Goal: Task Accomplishment & Management: Manage account settings

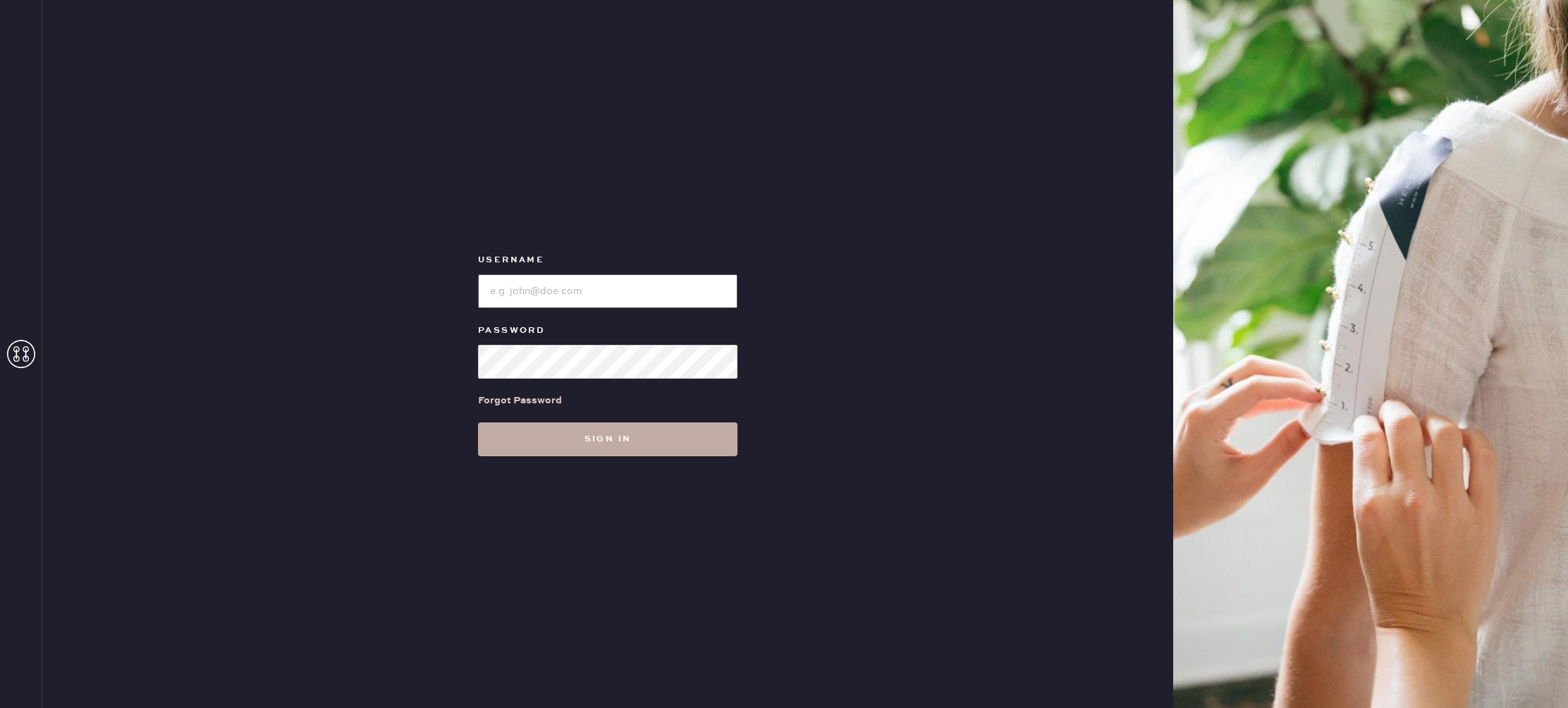
type input "Reformationstudiocity"
click at [582, 442] on button "Sign in" at bounding box center [608, 439] width 260 height 34
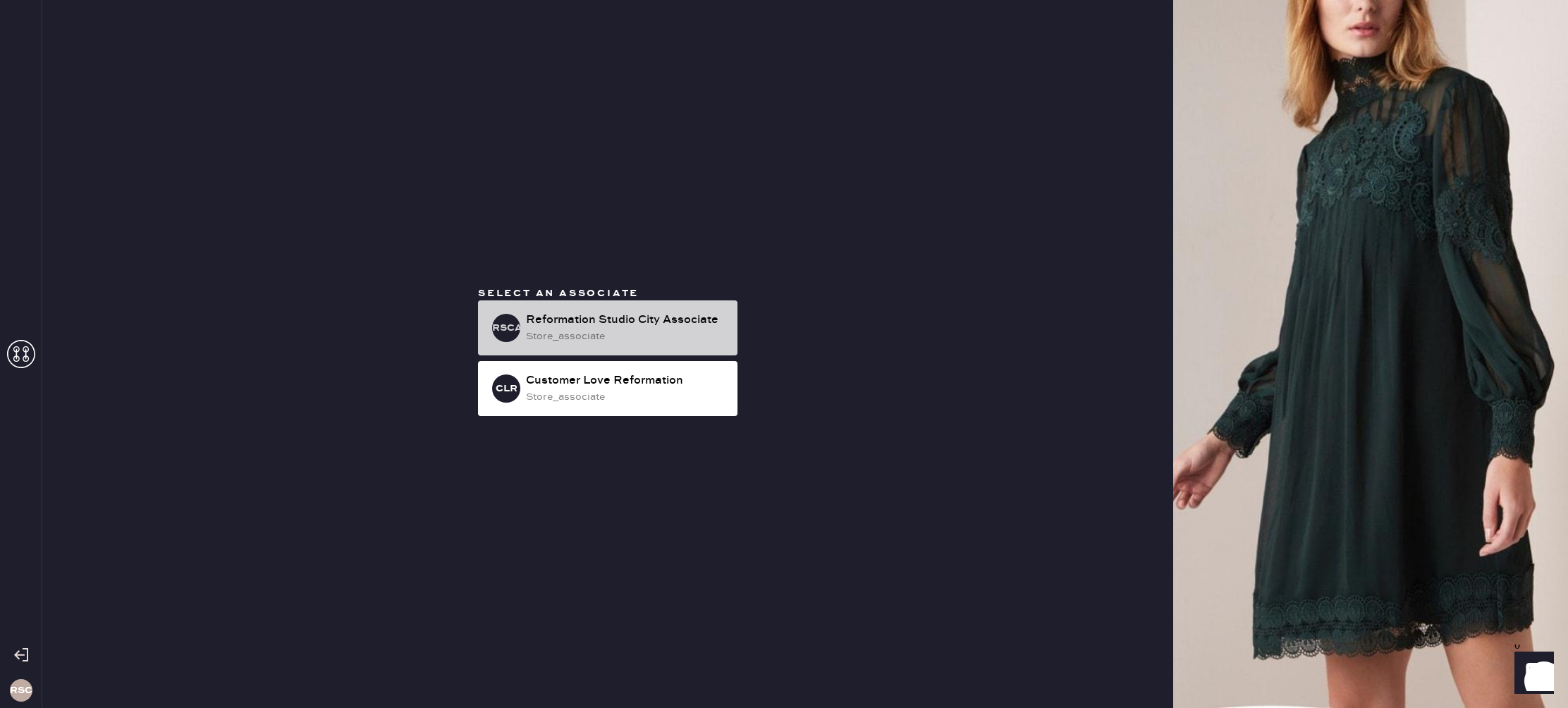
click at [689, 321] on div "Reformation Studio City Associate" at bounding box center [626, 320] width 201 height 17
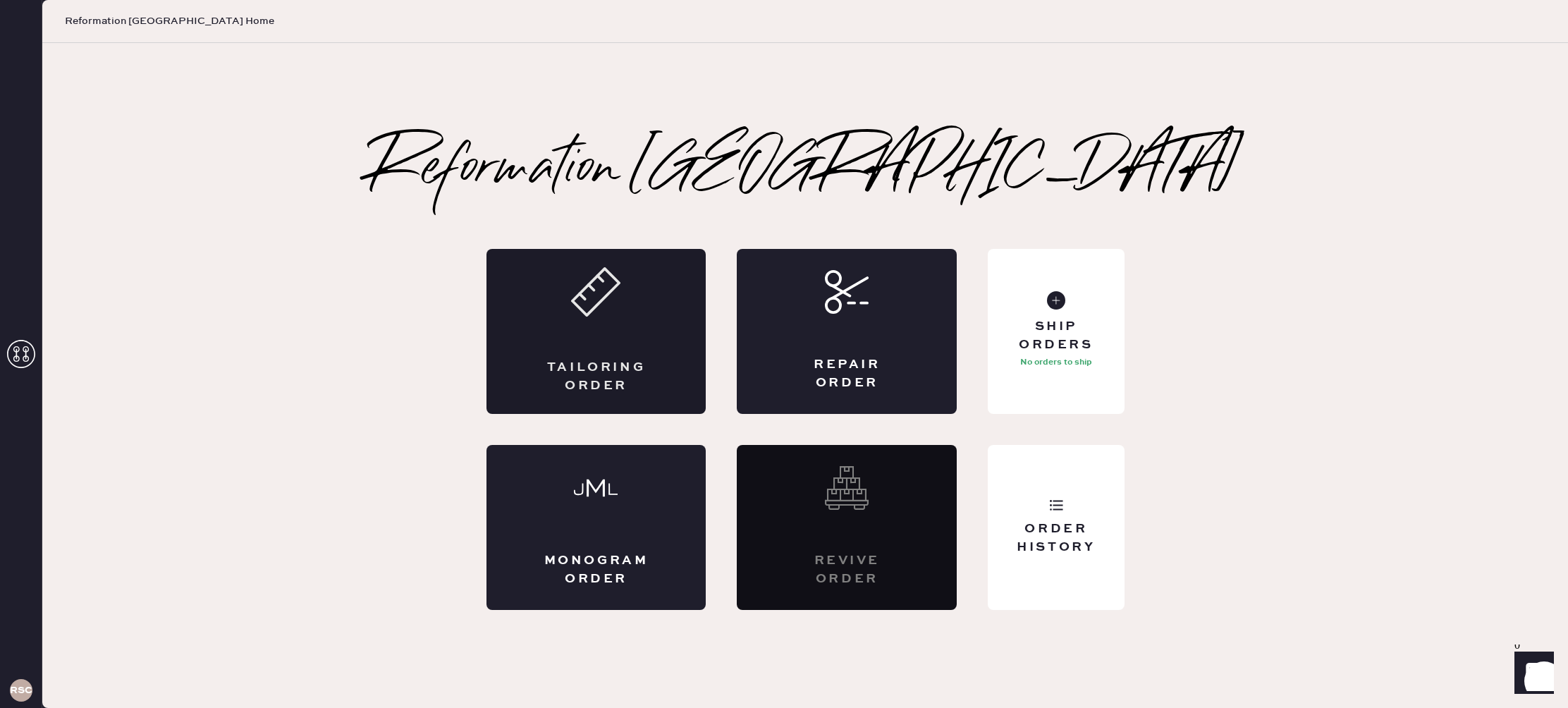
click at [598, 313] on icon at bounding box center [595, 291] width 49 height 49
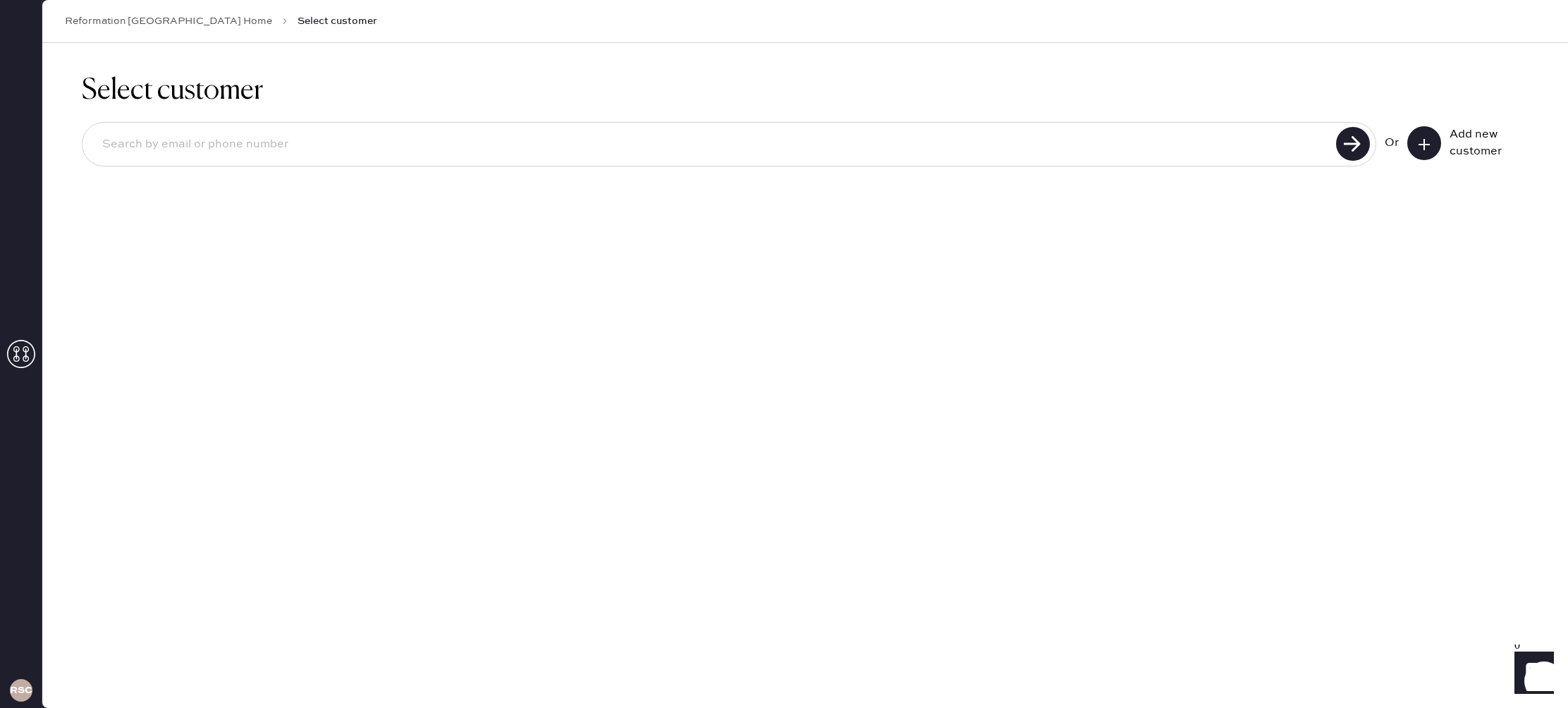
click at [178, 154] on input at bounding box center [711, 144] width 1241 height 32
type input "[PERSON_NAME]"
click at [1361, 140] on use at bounding box center [1352, 143] width 34 height 34
drag, startPoint x: 212, startPoint y: 131, endPoint x: 62, endPoint y: 160, distance: 152.8
click at [78, 162] on div "Select customer [PERSON_NAME] Unable to find user, try again or add new user Or…" at bounding box center [805, 148] width 1526 height 212
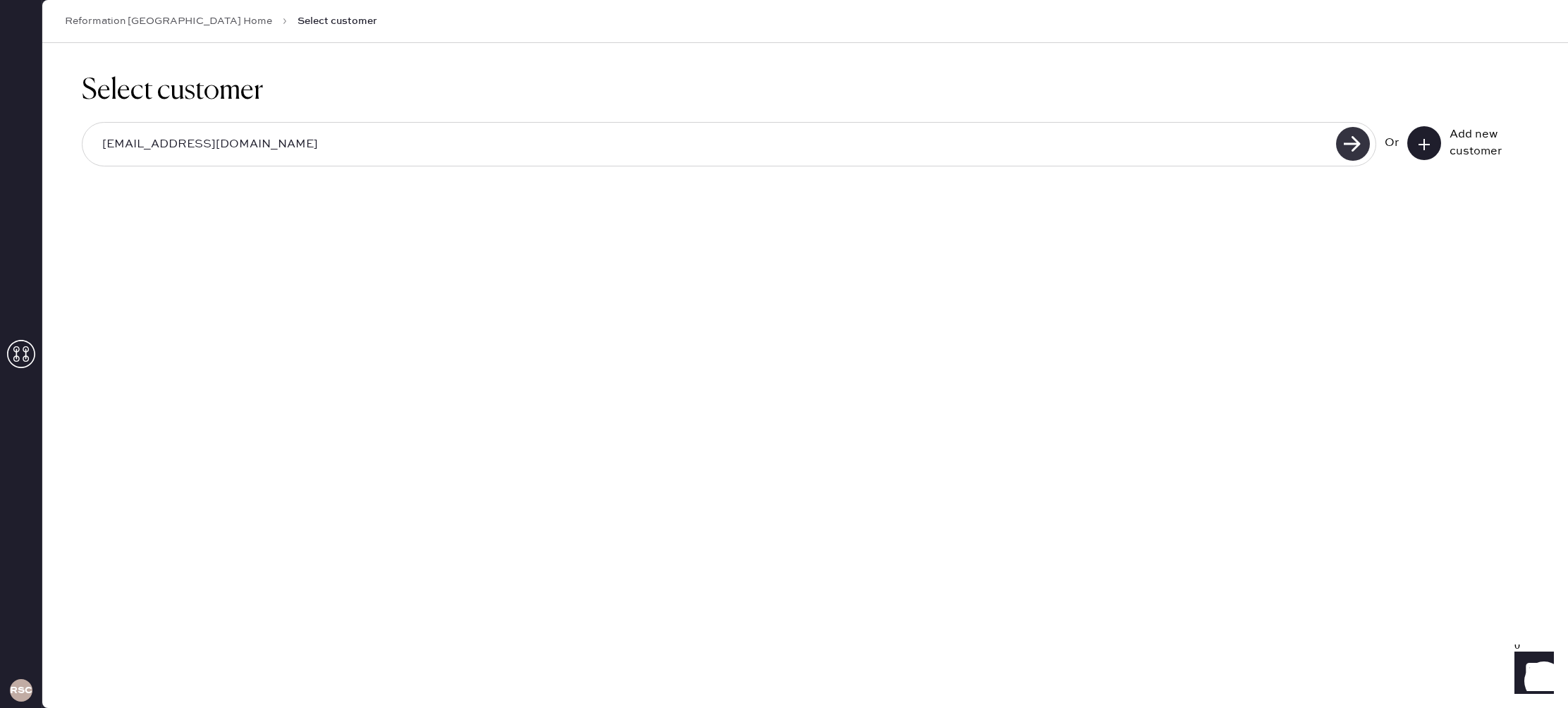
type input "[EMAIL_ADDRESS][DOMAIN_NAME]"
click at [1361, 149] on use at bounding box center [1352, 143] width 34 height 34
drag, startPoint x: 276, startPoint y: 151, endPoint x: 31, endPoint y: 104, distance: 249.5
click at [0, 121] on html "Layer 1 Layer 1 RSCA Reformation Studio City Home Select customer Select custom…" at bounding box center [784, 354] width 1568 height 708
click at [1431, 149] on button at bounding box center [1424, 143] width 34 height 34
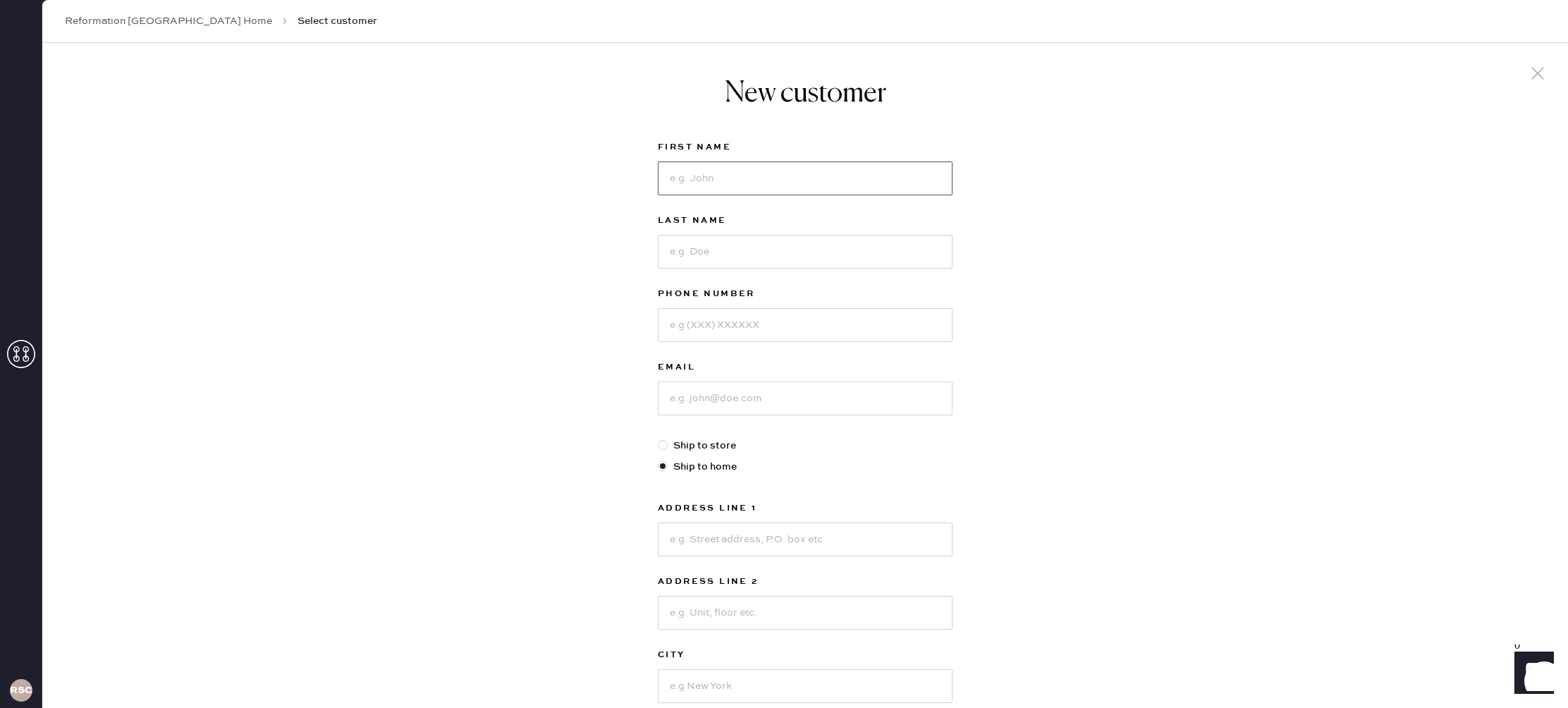
click at [779, 172] on input at bounding box center [805, 178] width 295 height 34
type input "[PERSON_NAME]"
click at [752, 246] on input at bounding box center [805, 251] width 295 height 34
type input "Fallas"
click at [749, 332] on input at bounding box center [805, 325] width 295 height 34
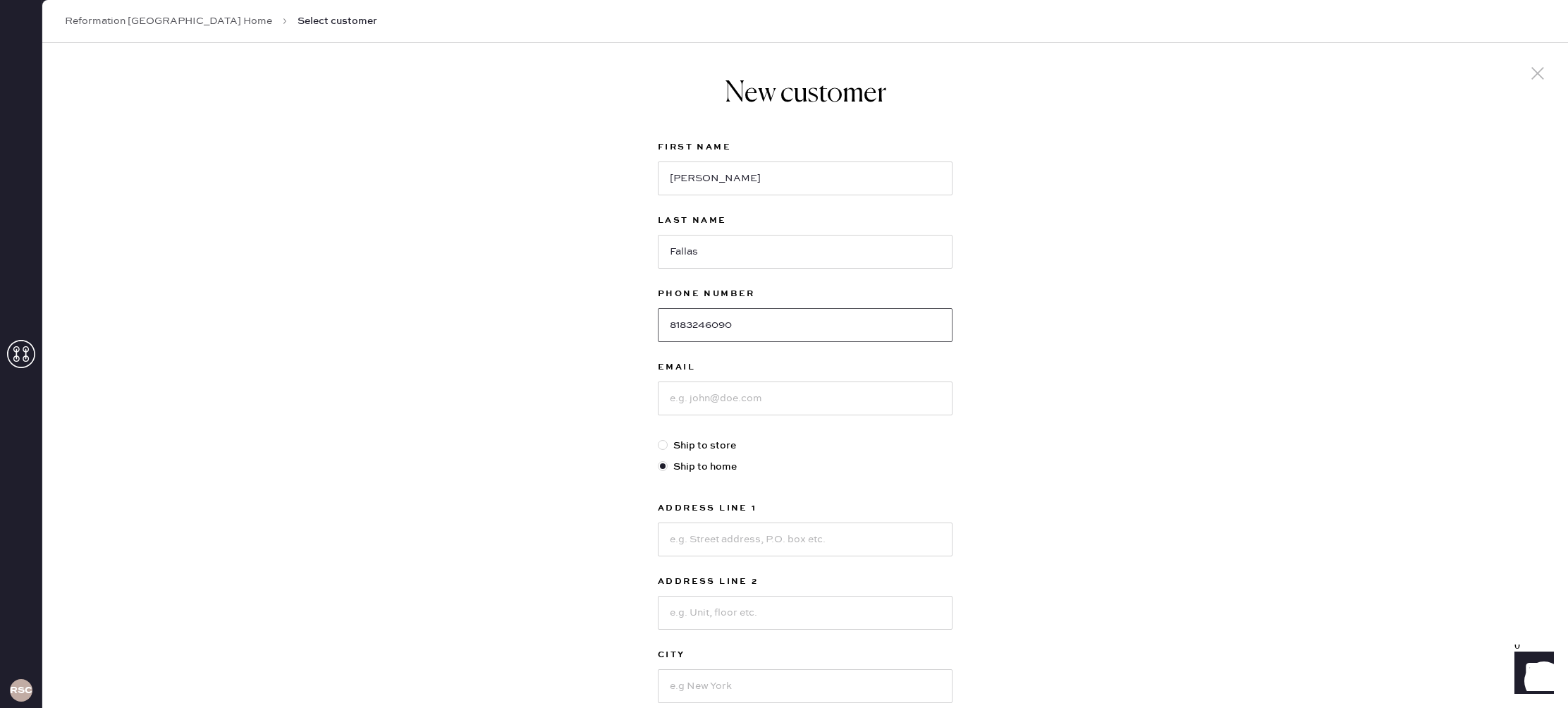
type input "8183246090"
click at [722, 404] on input at bounding box center [805, 398] width 295 height 34
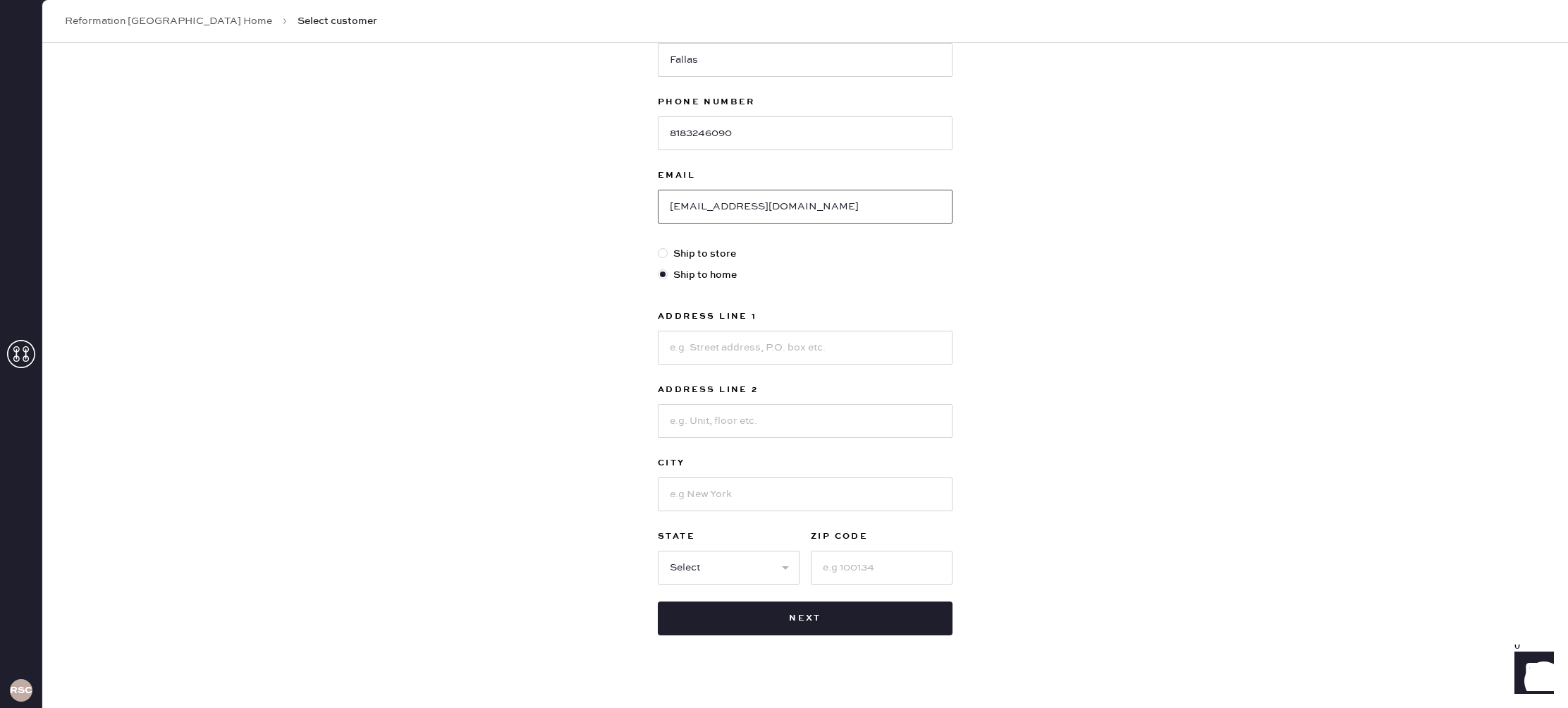
scroll to position [209, 0]
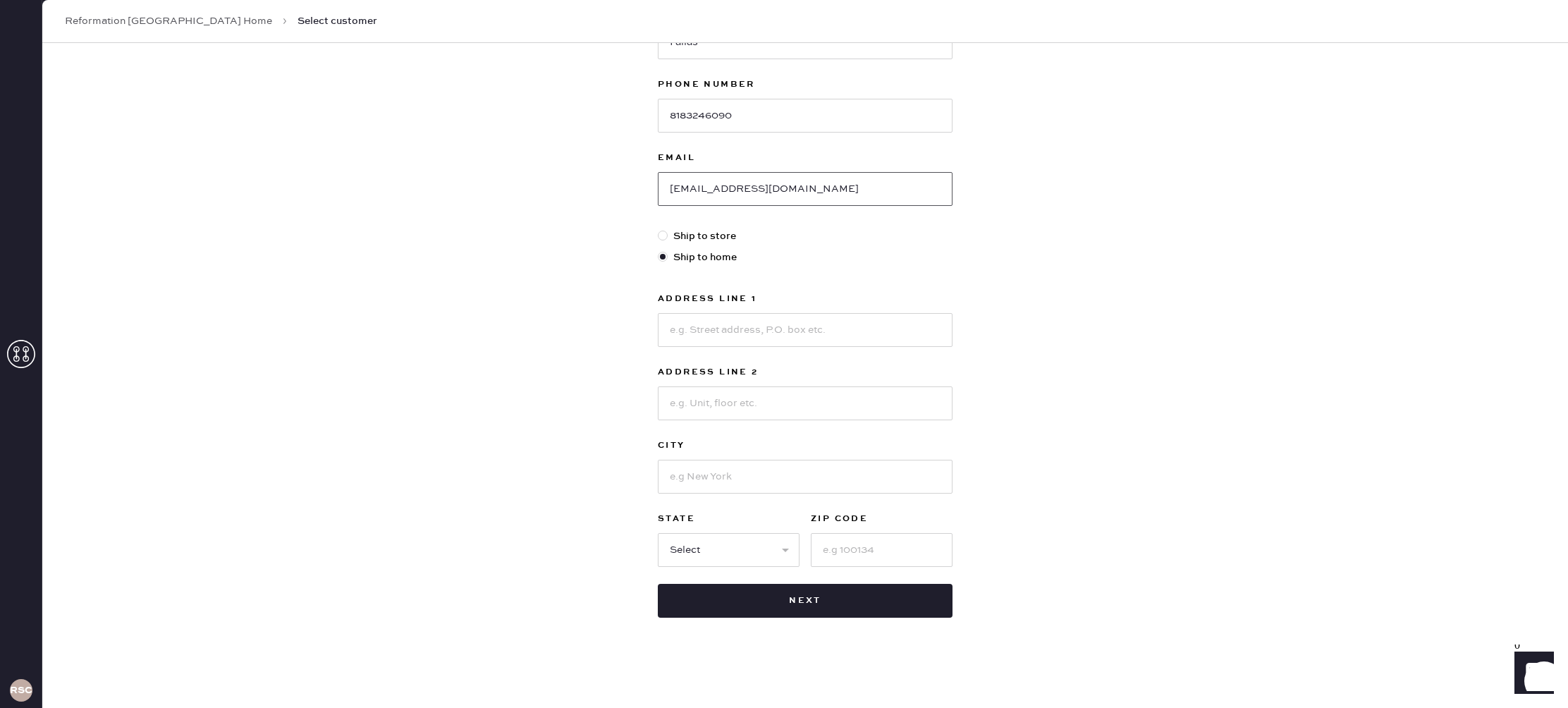
type input "[EMAIL_ADDRESS][DOMAIN_NAME]"
click at [777, 325] on input at bounding box center [805, 330] width 295 height 34
type input "4100 [PERSON_NAME] De Los Zorros"
click at [831, 475] on input at bounding box center [805, 476] width 295 height 34
type input "L"
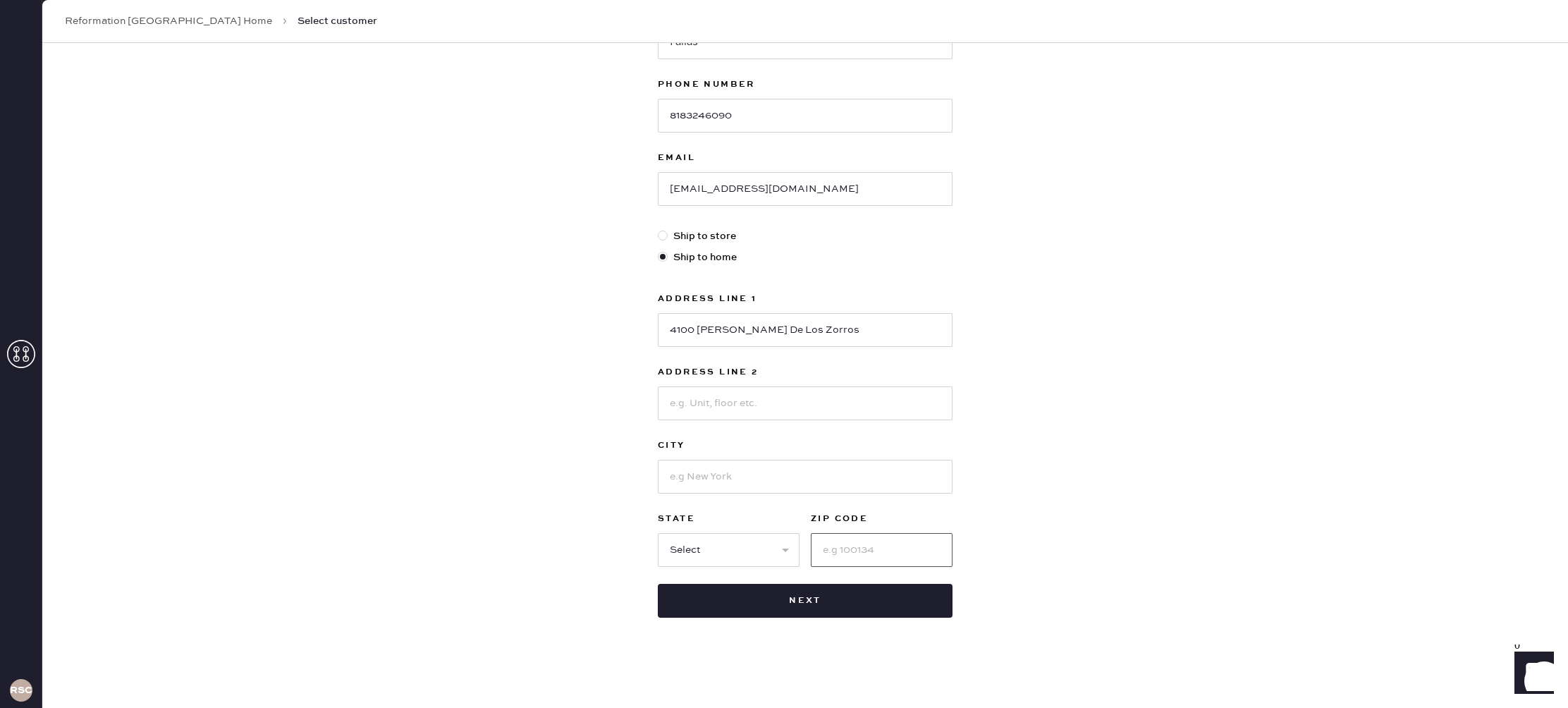
click at [924, 561] on input at bounding box center [881, 550] width 142 height 34
type input "91302"
click at [752, 560] on select "Select AK AL AR AZ CA CO CT [GEOGRAPHIC_DATA] DE FL [GEOGRAPHIC_DATA] HI [GEOGR…" at bounding box center [729, 550] width 142 height 34
select select "CA"
click at [658, 533] on select "Select AK AL AR AZ CA CO CT [GEOGRAPHIC_DATA] DE FL [GEOGRAPHIC_DATA] HI [GEOGR…" at bounding box center [729, 550] width 142 height 34
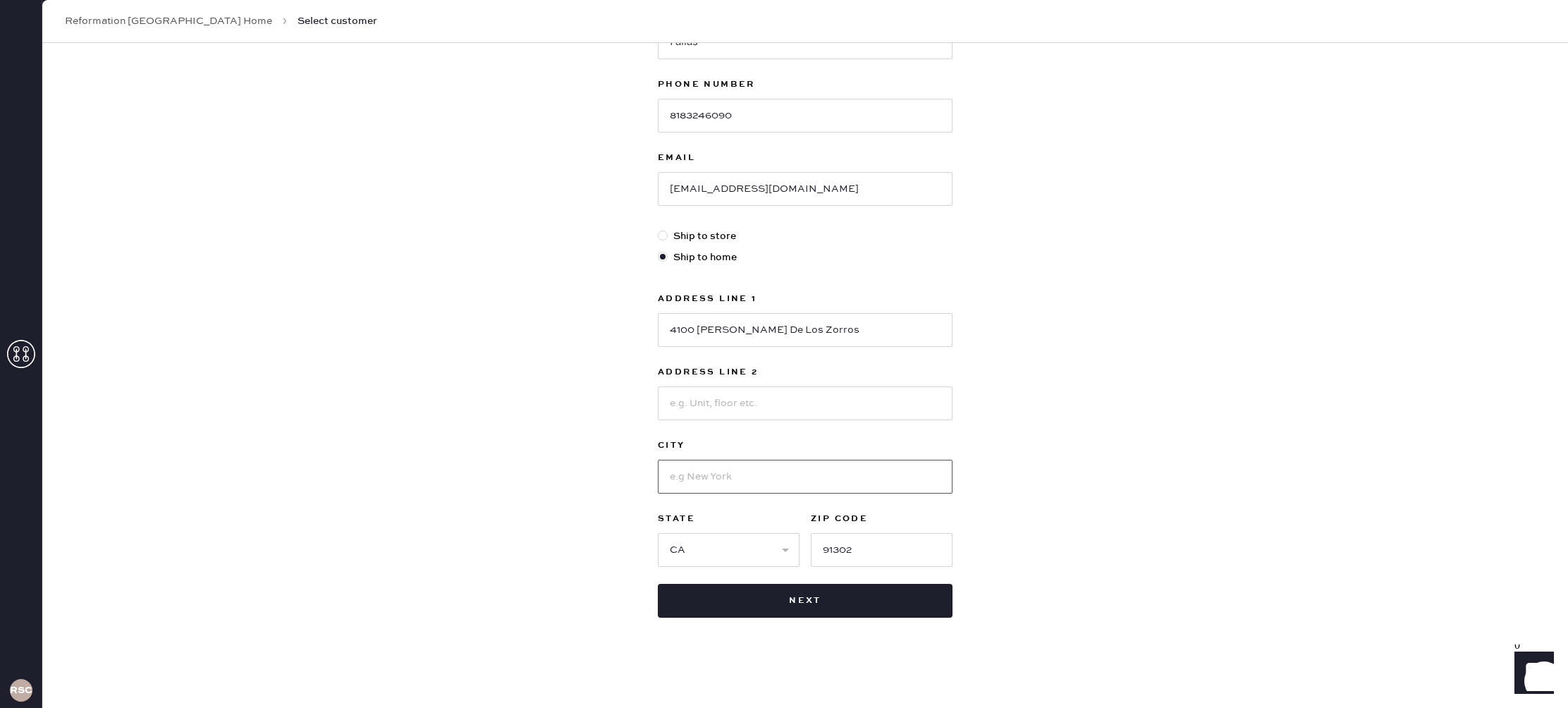
click at [759, 476] on input at bounding box center [805, 476] width 295 height 34
type input "Calabasas"
click at [833, 593] on button "Next" at bounding box center [805, 600] width 295 height 34
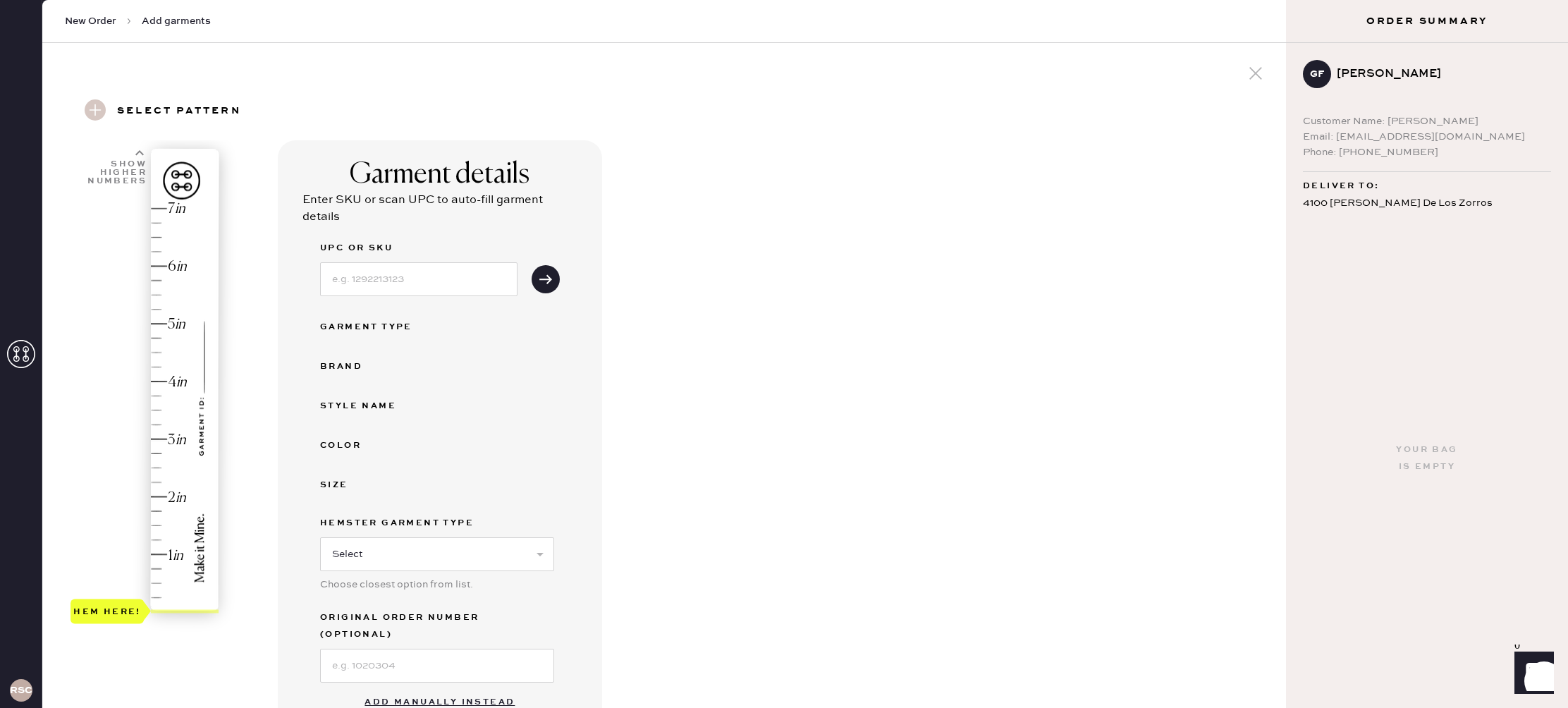
click at [718, 441] on div "Garment details Enter SKU or scan UPC to auto-fill garment details UPC or SKU G…" at bounding box center [776, 506] width 997 height 732
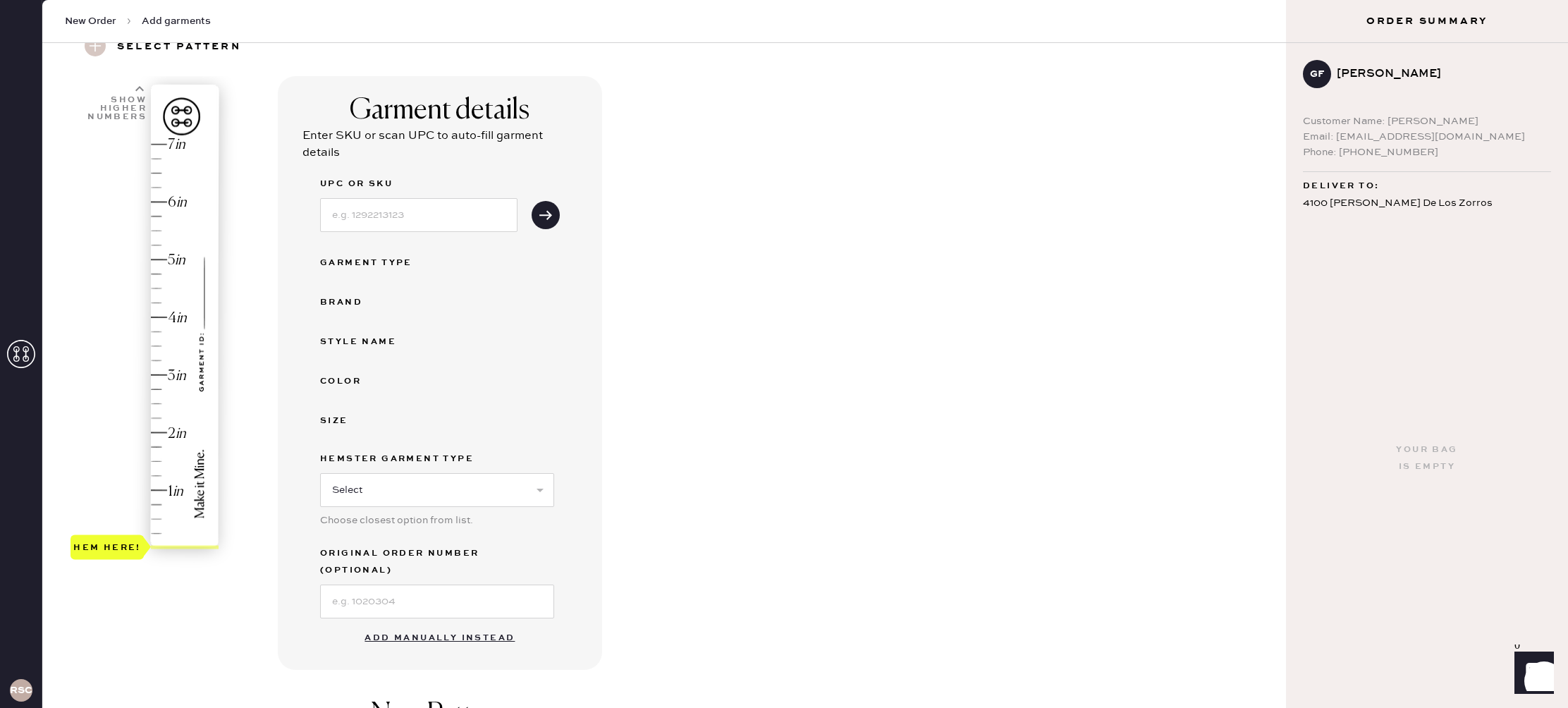
scroll to position [65, 0]
click at [452, 214] on input at bounding box center [418, 214] width 198 height 34
click at [557, 216] on button "submit" at bounding box center [546, 215] width 29 height 29
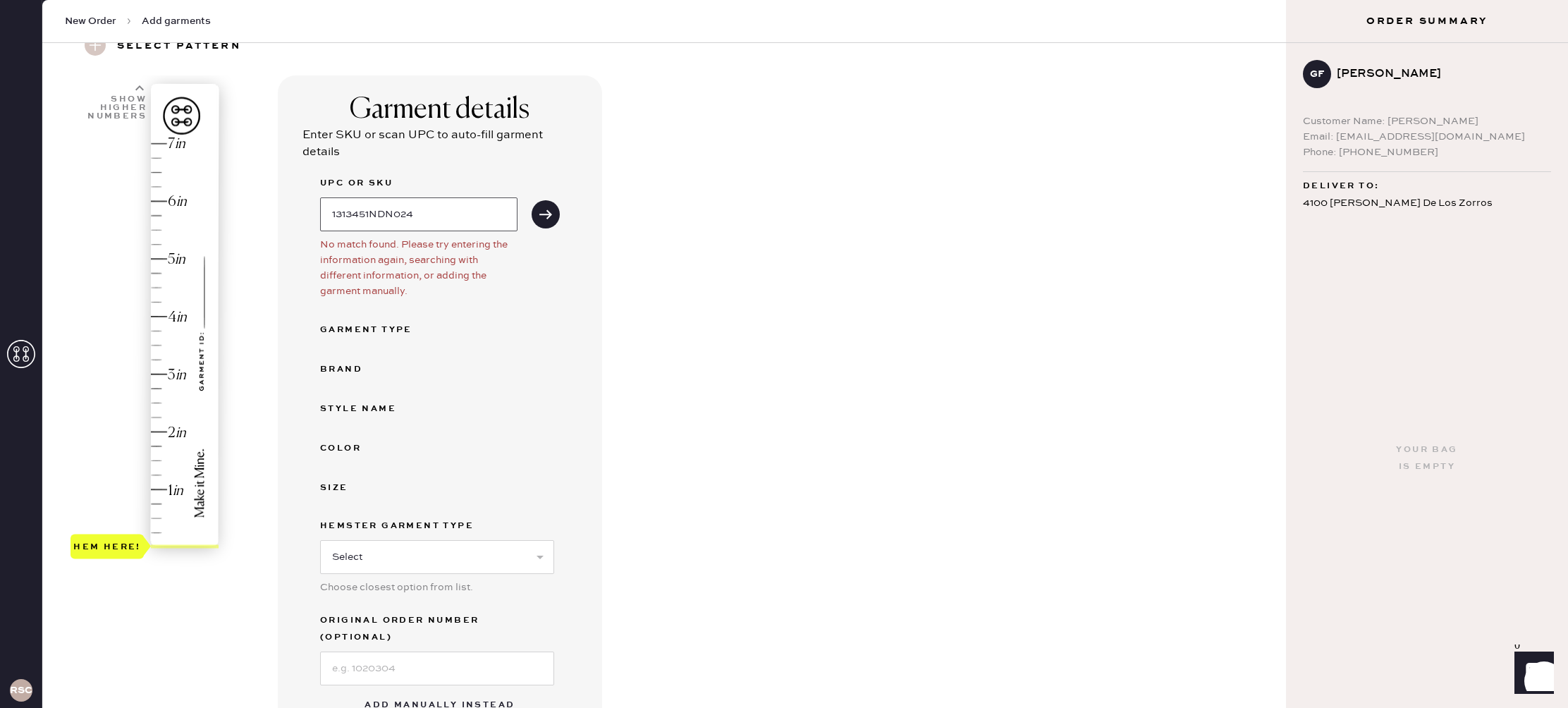
click at [476, 216] on input "1313451NDN024" at bounding box center [418, 214] width 198 height 34
click at [532, 201] on button "submit" at bounding box center [546, 215] width 29 height 29
drag, startPoint x: 457, startPoint y: 216, endPoint x: 285, endPoint y: 193, distance: 173.5
click at [285, 193] on div "Garment details Enter SKU or scan UPC to auto-fill garment details UPC or SKU 1…" at bounding box center [440, 406] width 324 height 662
type input "[PERSON_NAME]"
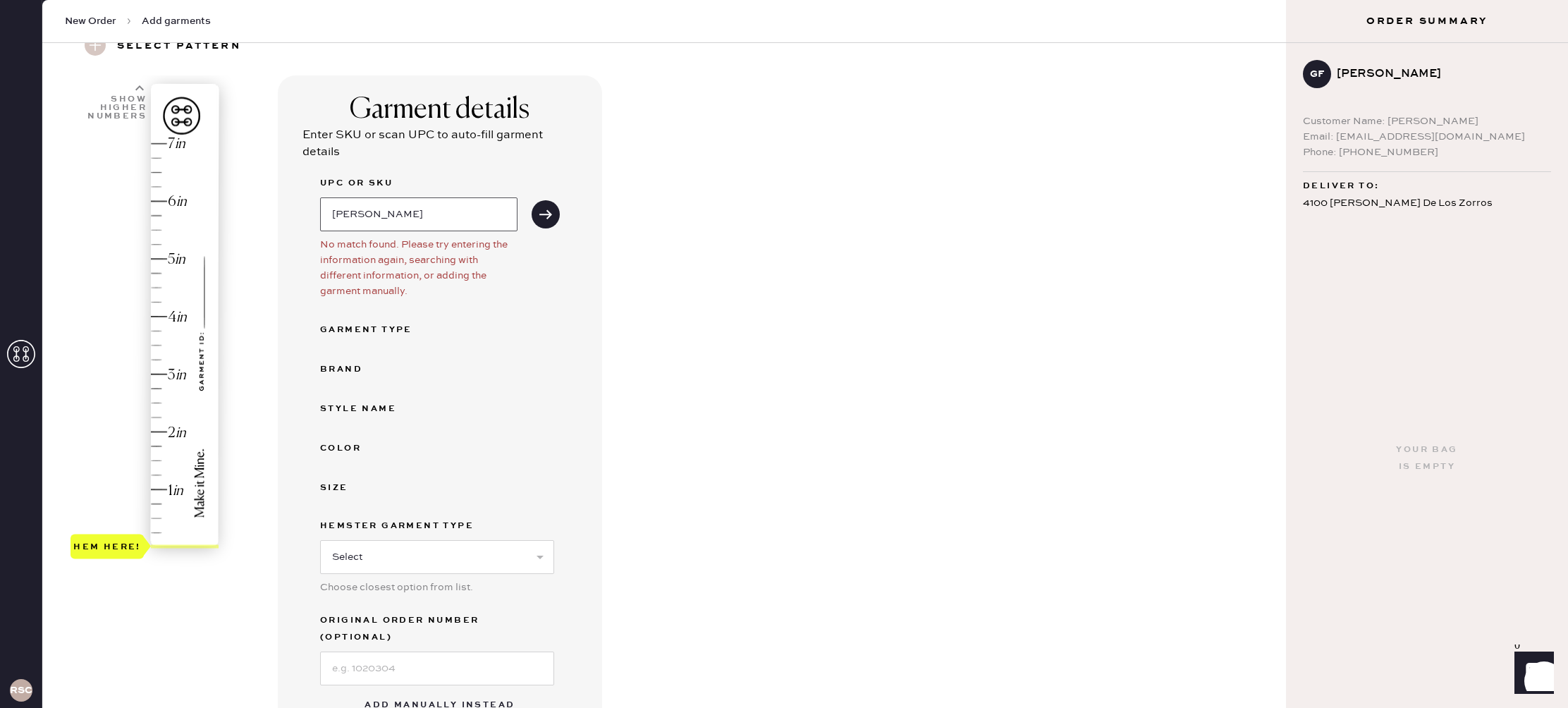
click at [532, 201] on button "submit" at bounding box center [546, 215] width 29 height 29
drag, startPoint x: 371, startPoint y: 215, endPoint x: 260, endPoint y: 212, distance: 111.0
click at [260, 212] on div "1 in 2 in 3 in 4 in 5 in 6 in 7 in Show higher numbers Show lower numbers Hem h…" at bounding box center [664, 475] width 1221 height 799
click at [370, 553] on select "Select Basic Skirt Jeans Leggings Pants Shorts Basic Sleeved Dress Basic Sleeve…" at bounding box center [437, 557] width 234 height 34
select select "2"
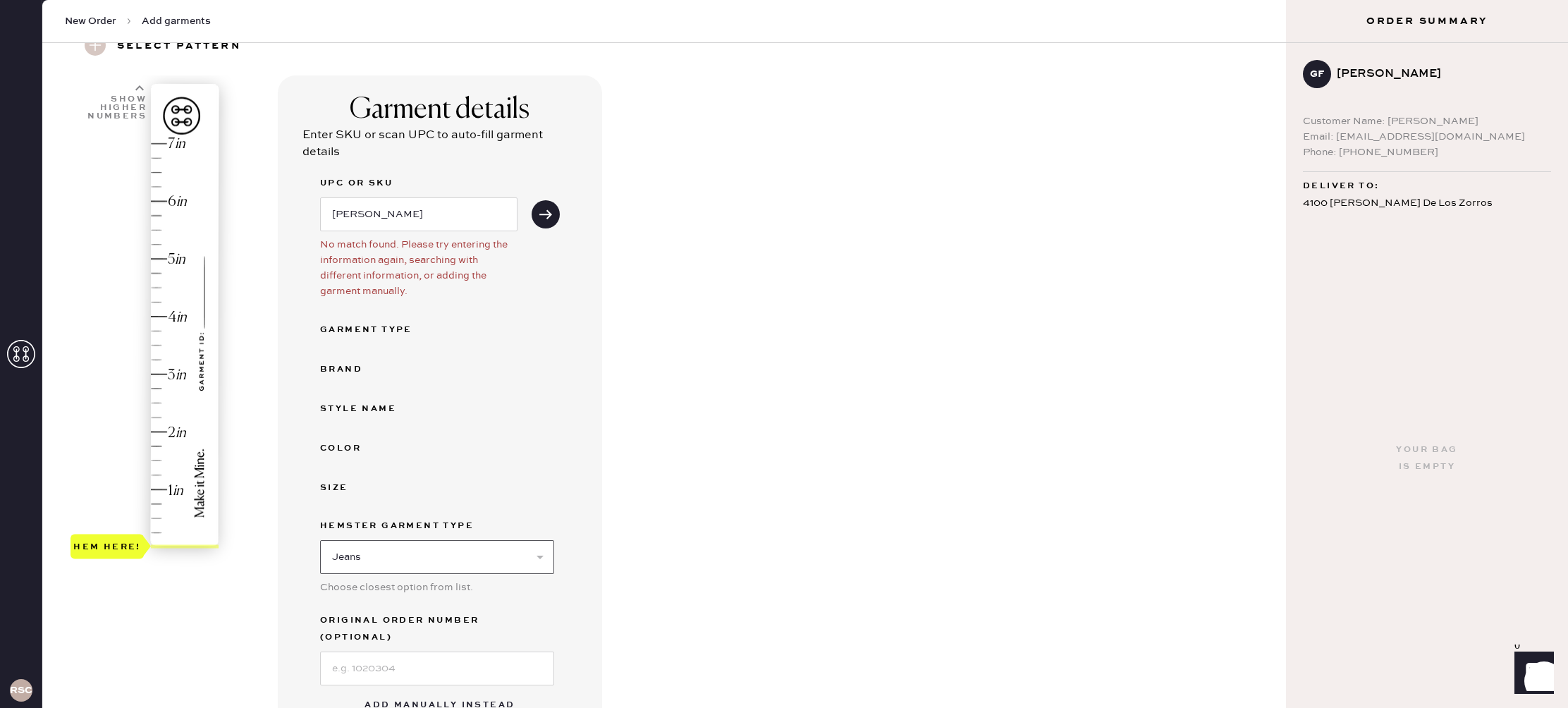
click at [320, 540] on select "Select Basic Skirt Jeans Leggings Pants Shorts Basic Sleeved Dress Basic Sleeve…" at bounding box center [437, 557] width 234 height 34
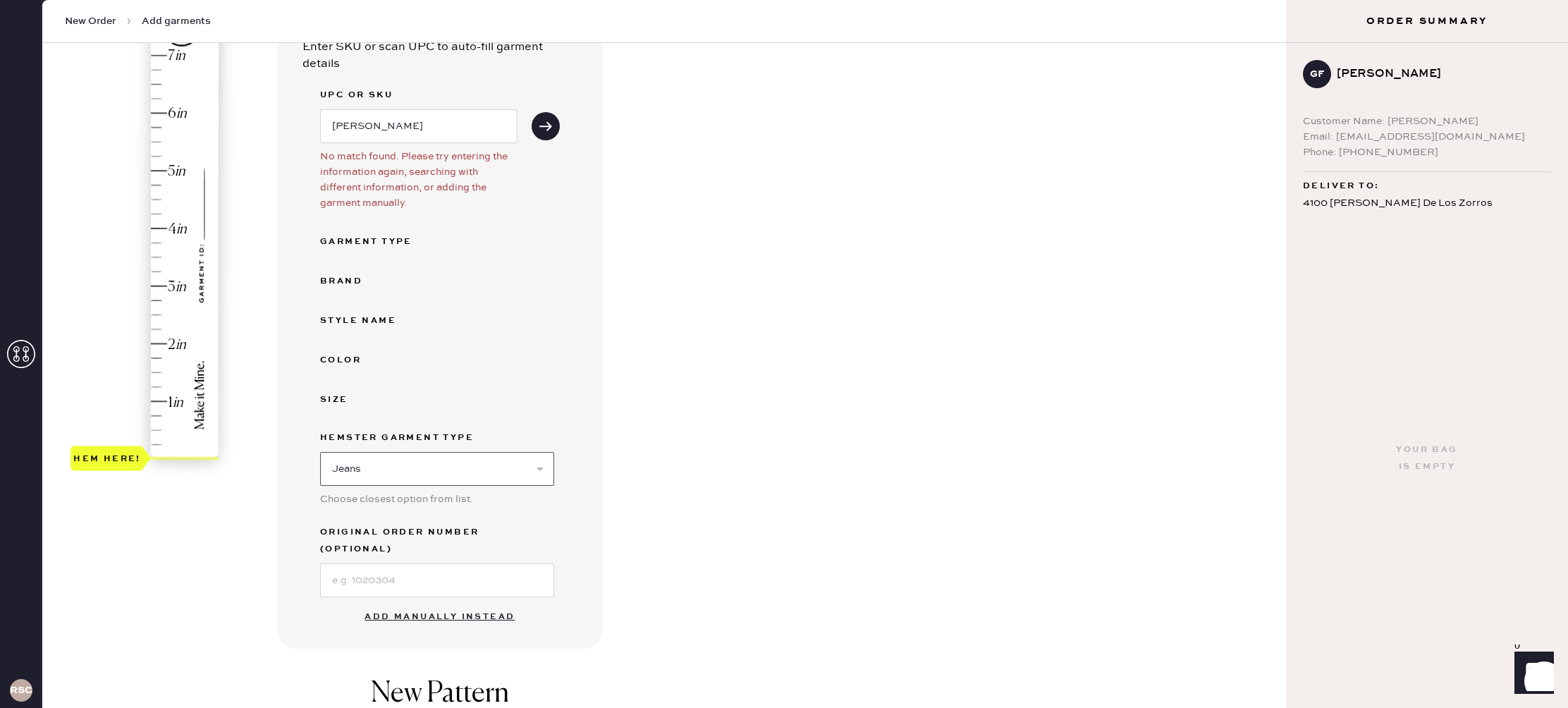
scroll to position [153, 0]
click at [397, 602] on button "Add manually instead" at bounding box center [440, 617] width 167 height 29
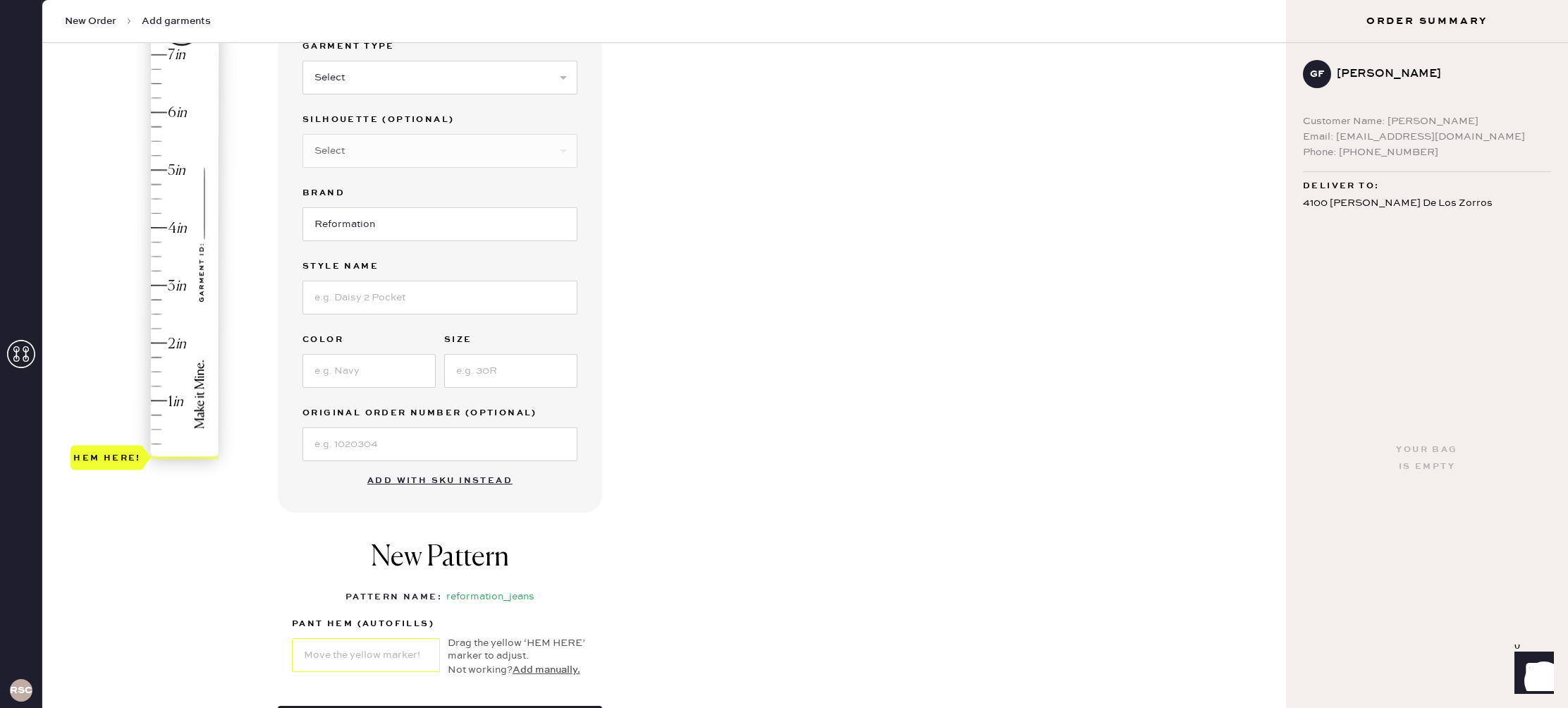
scroll to position [0, 0]
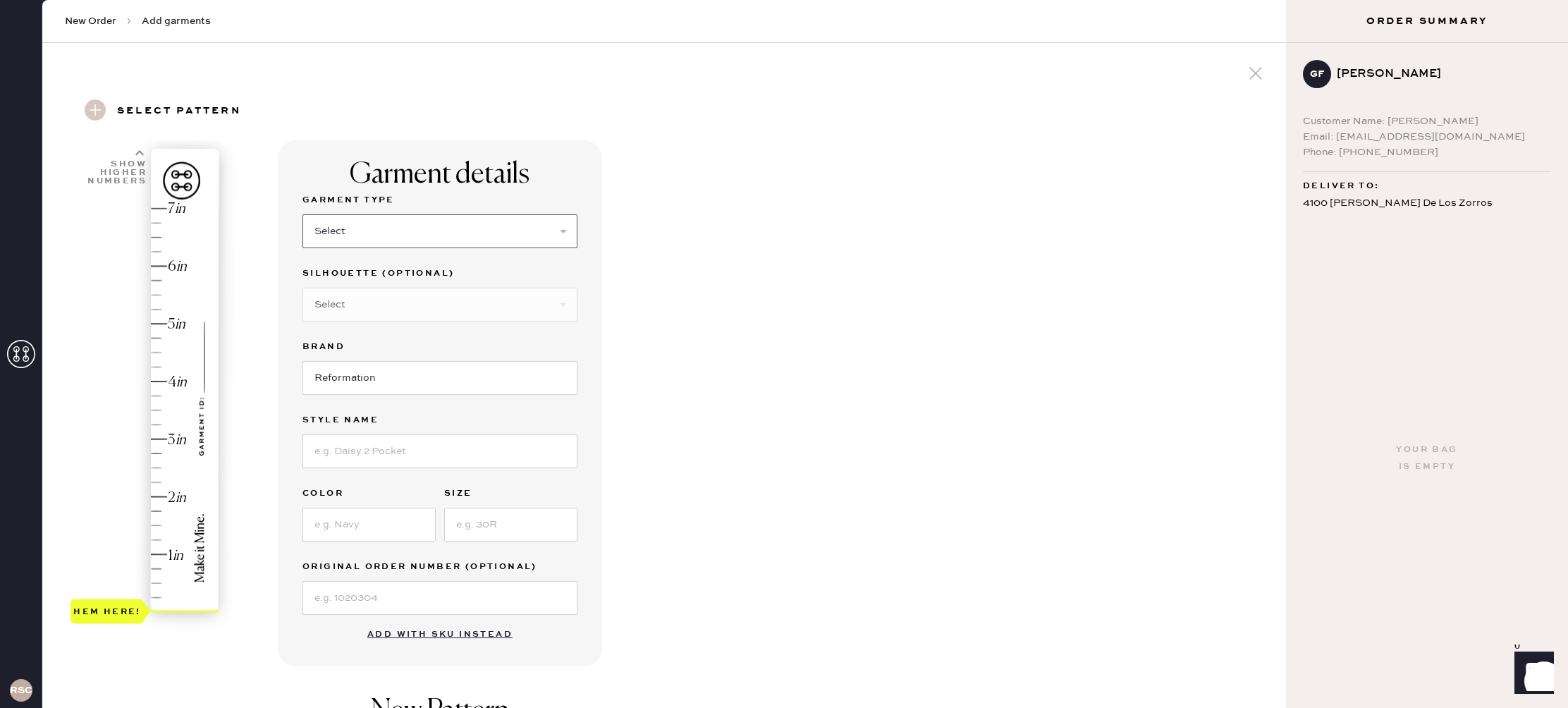
click at [350, 215] on select "Select Basic Skirt Jeans Leggings Pants Shorts Basic Sleeved Dress Basic Sleeve…" at bounding box center [440, 231] width 275 height 34
select select "2"
click at [303, 214] on select "Select Basic Skirt Jeans Leggings Pants Shorts Basic Sleeved Dress Basic Sleeve…" at bounding box center [440, 231] width 275 height 34
click at [372, 302] on select "Select Shorts Cropped Flare Boot Cut Straight Skinny Other" at bounding box center [440, 304] width 275 height 34
click at [405, 447] on input at bounding box center [440, 450] width 275 height 34
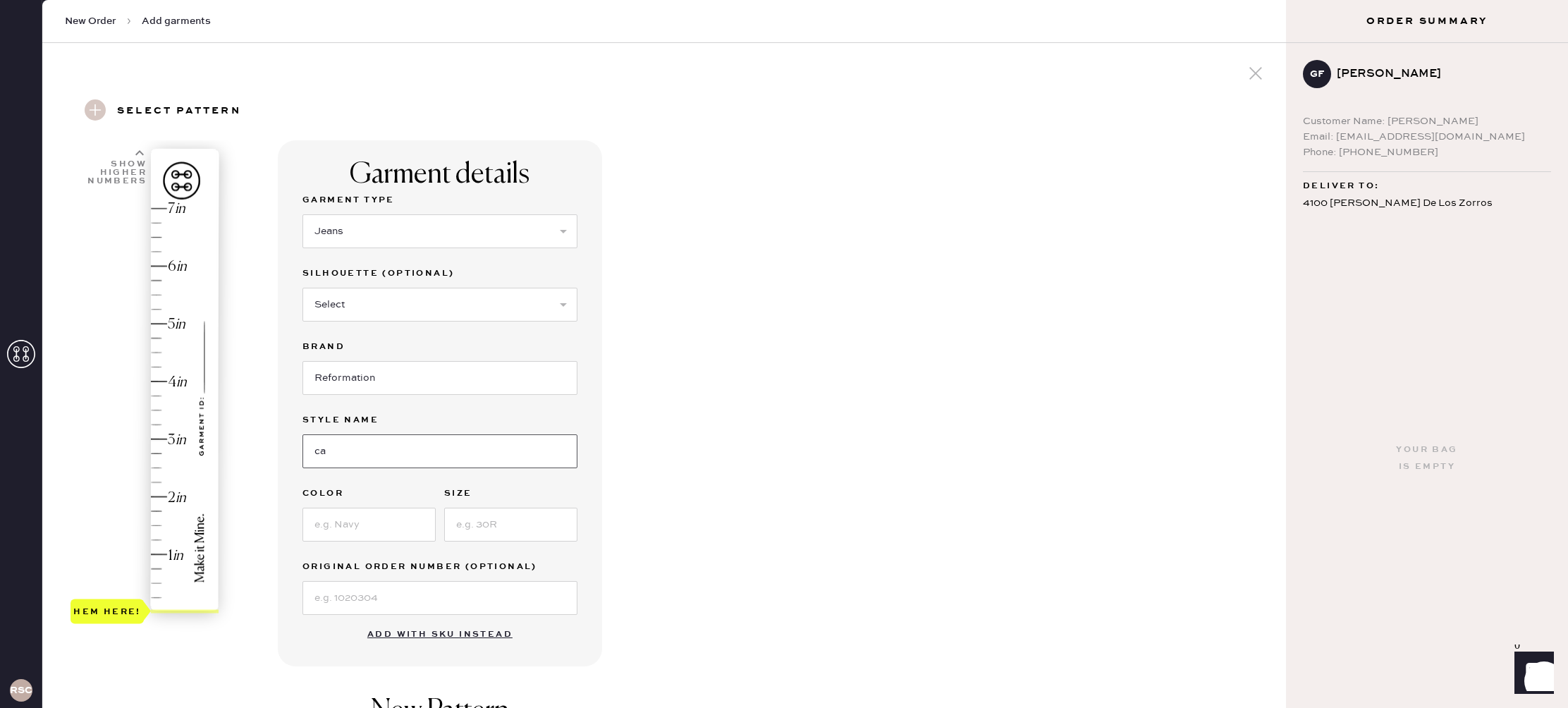
type input "c"
type input "[PERSON_NAME] Rise Slouchy Wide Leg Jeans"
click at [390, 531] on input at bounding box center [369, 524] width 133 height 34
type input "Ondine"
click at [516, 525] on input at bounding box center [510, 524] width 133 height 34
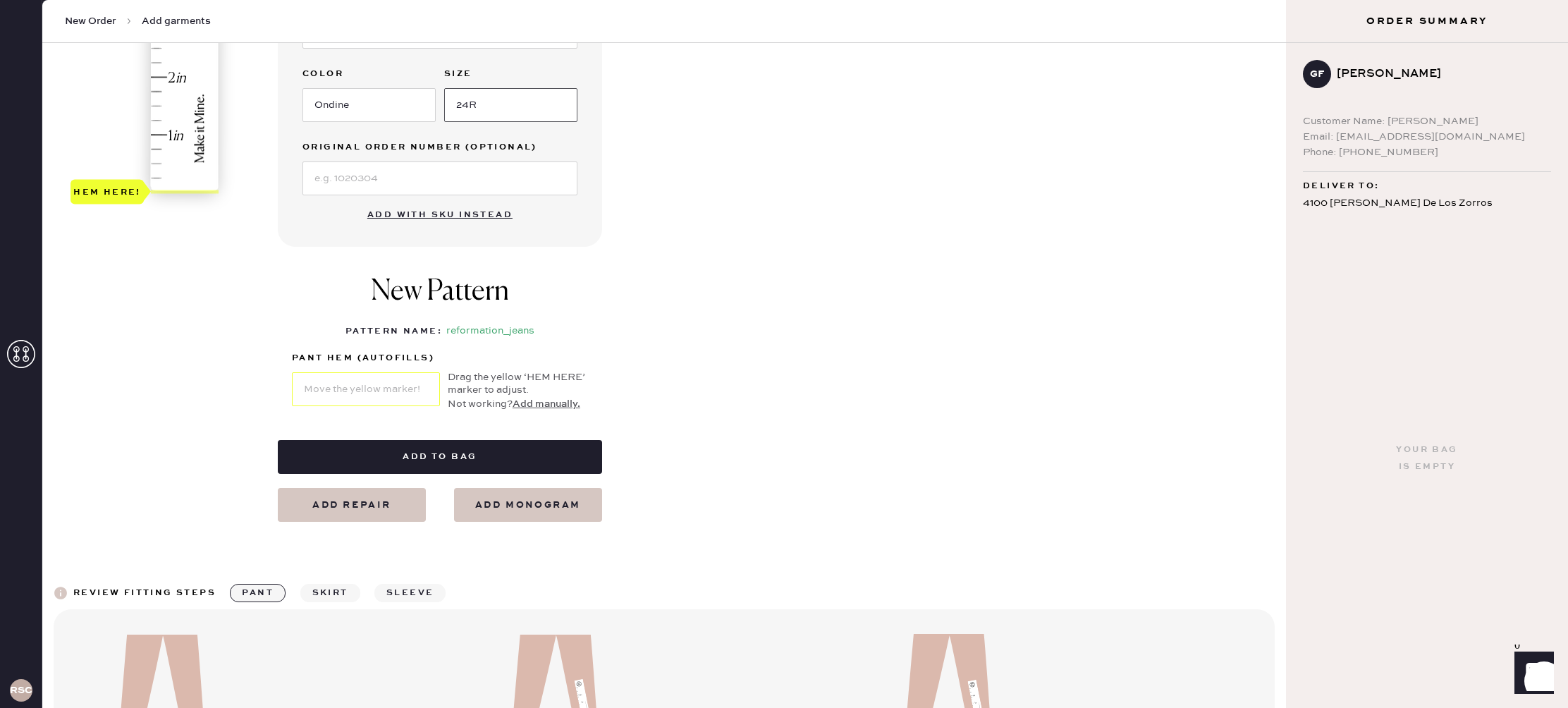
scroll to position [487, 0]
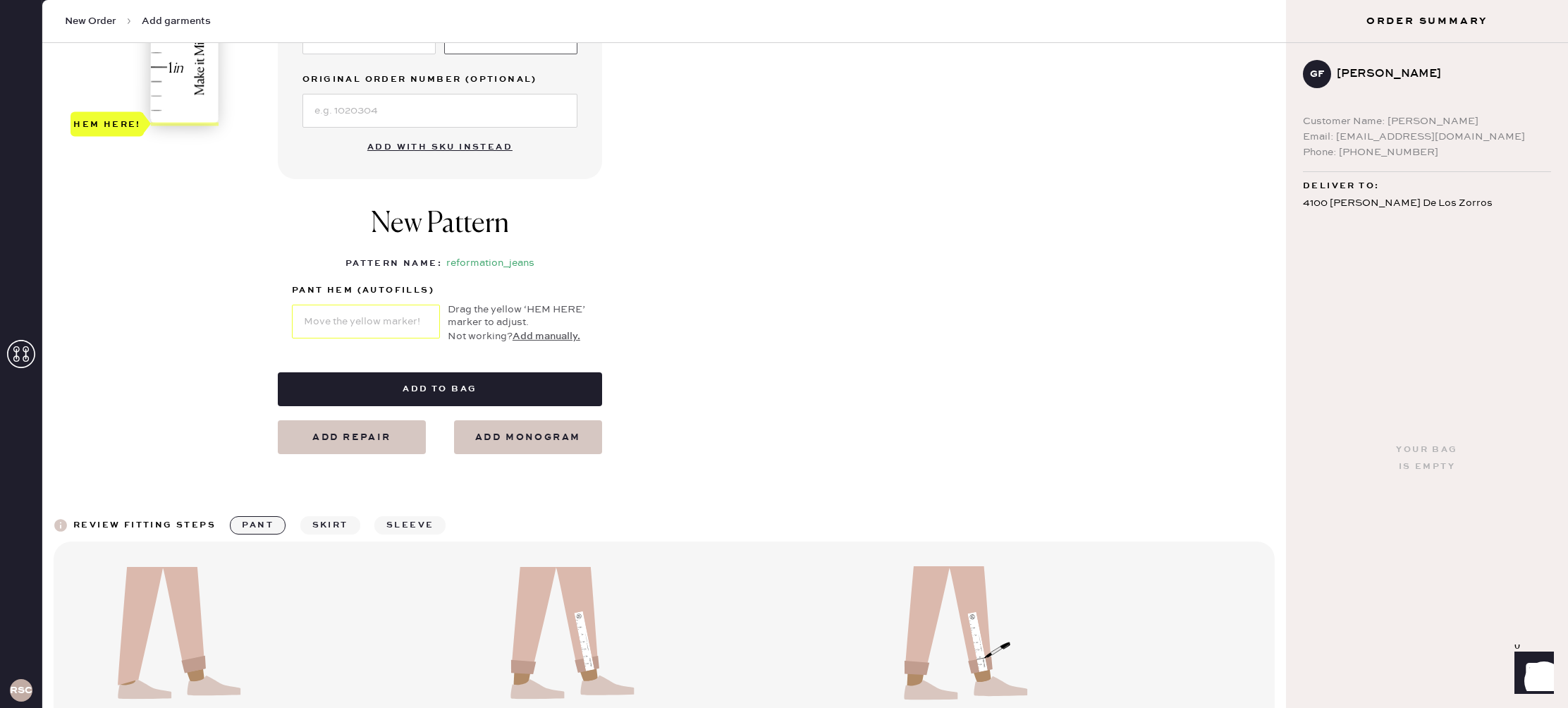
type input "24R"
click at [551, 339] on button "Add manually." at bounding box center [546, 336] width 68 height 16
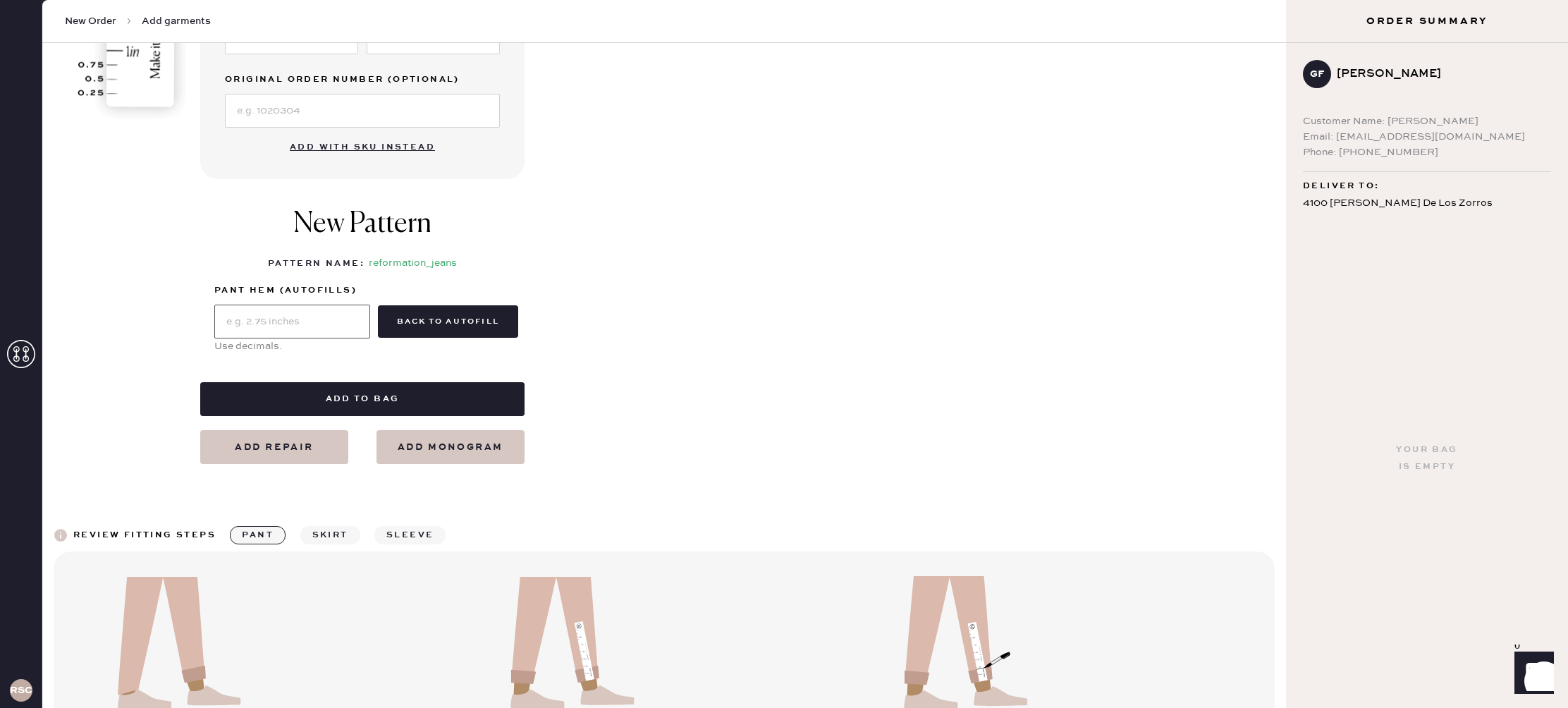
click at [302, 319] on input "text" at bounding box center [292, 321] width 156 height 34
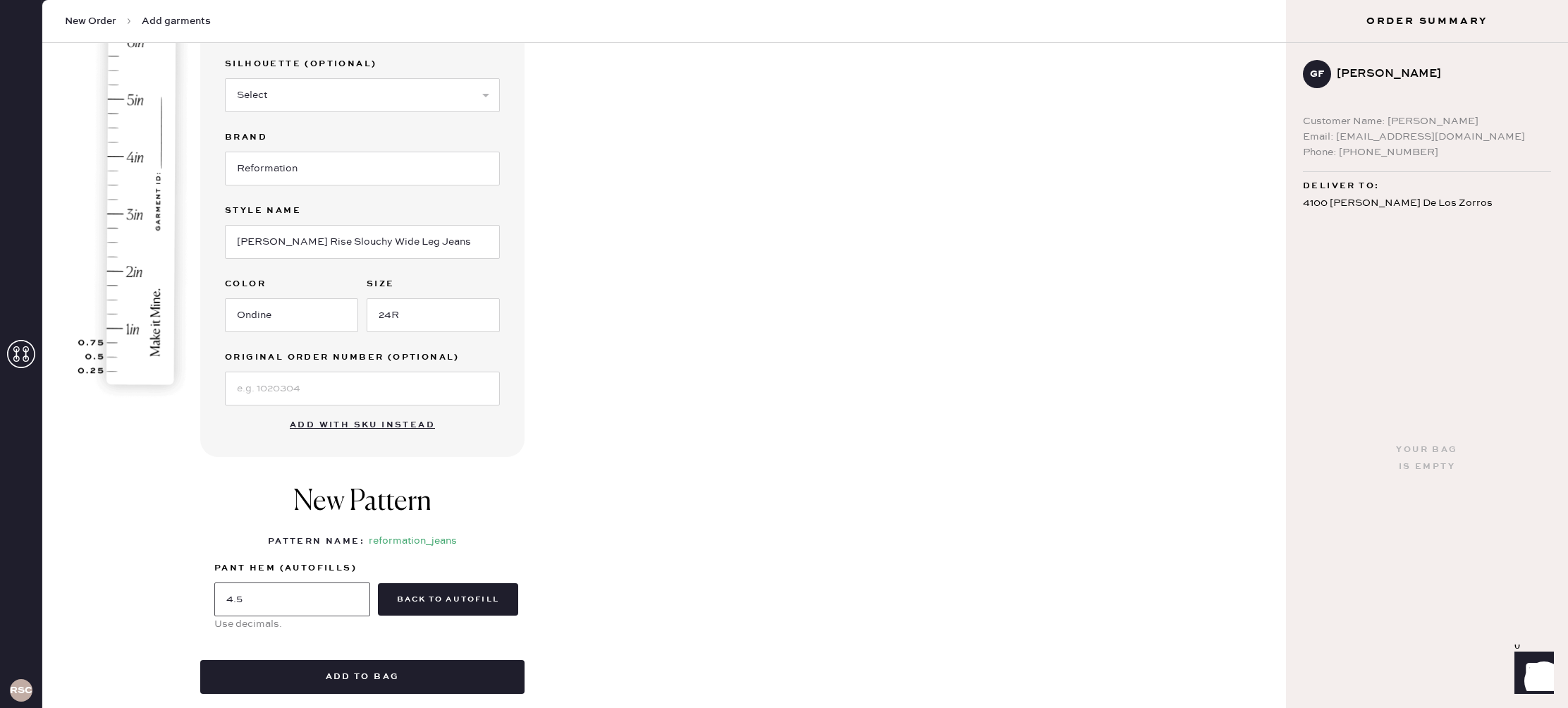
scroll to position [159, 0]
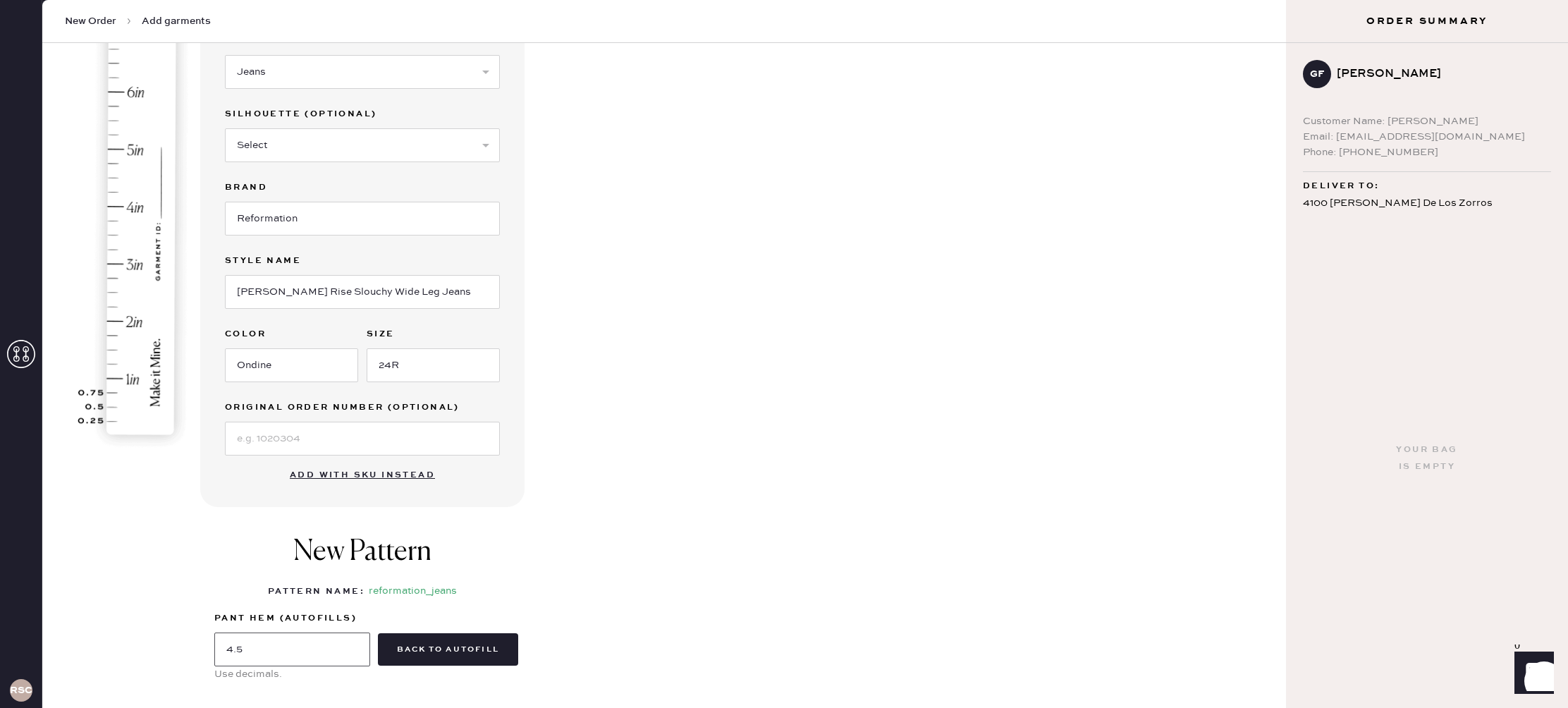
type input "4.5"
click at [132, 210] on img at bounding box center [135, 205] width 175 height 493
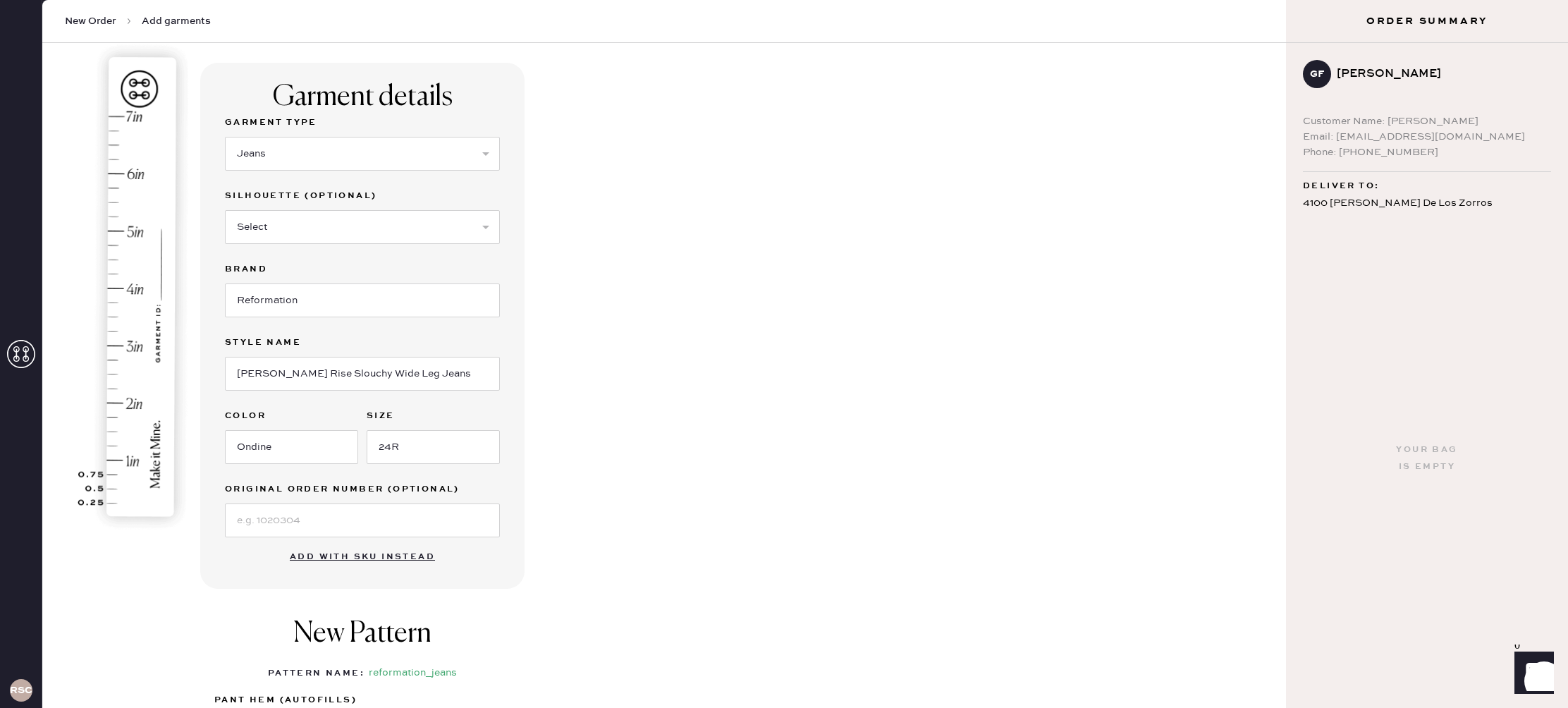
scroll to position [81, 0]
click at [105, 371] on img at bounding box center [135, 283] width 175 height 493
click at [135, 256] on img at bounding box center [135, 283] width 175 height 493
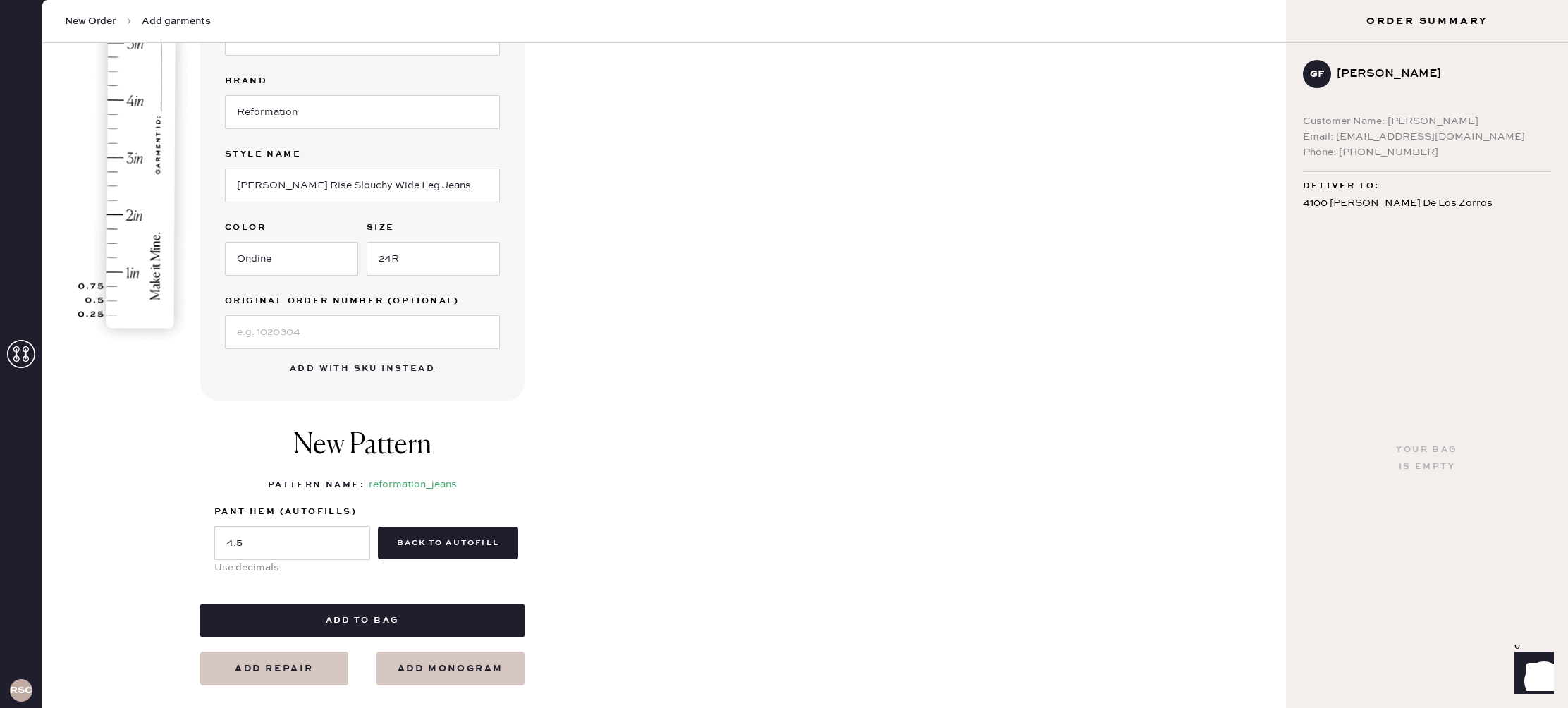
scroll to position [293, 0]
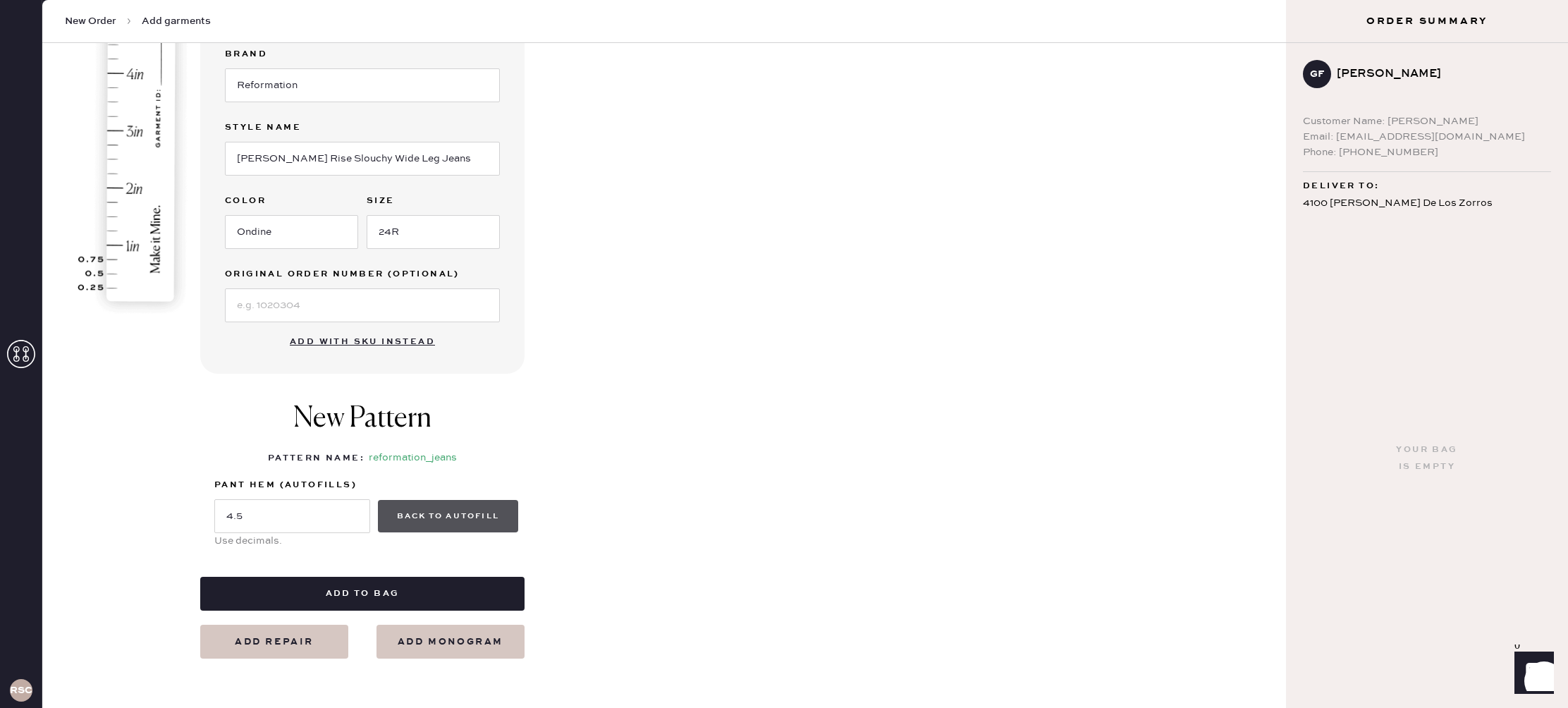
click at [418, 528] on button "back to autofill" at bounding box center [447, 515] width 141 height 32
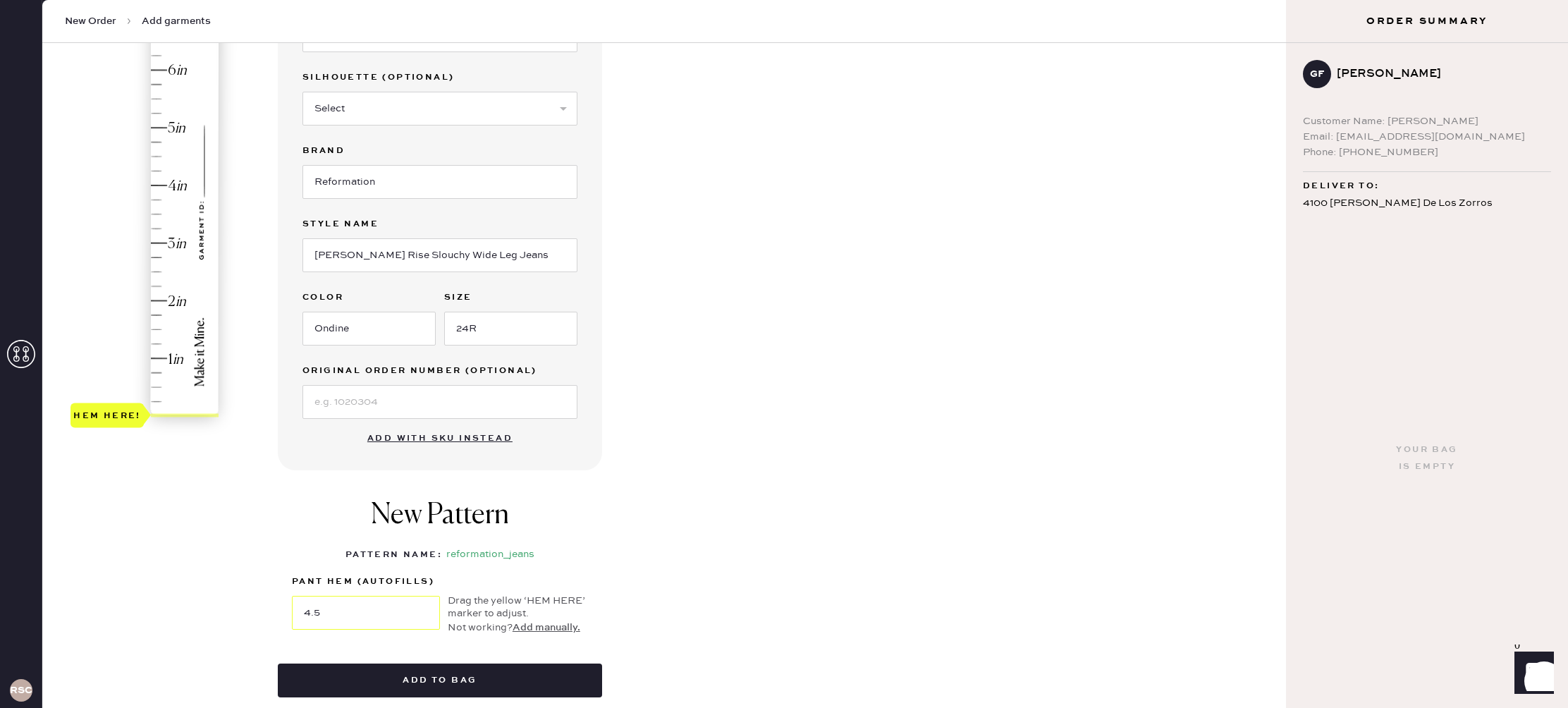
scroll to position [196, 0]
click at [153, 163] on div "Hem here!" at bounding box center [146, 215] width 150 height 416
click at [173, 160] on div "Hem here!" at bounding box center [146, 215] width 150 height 416
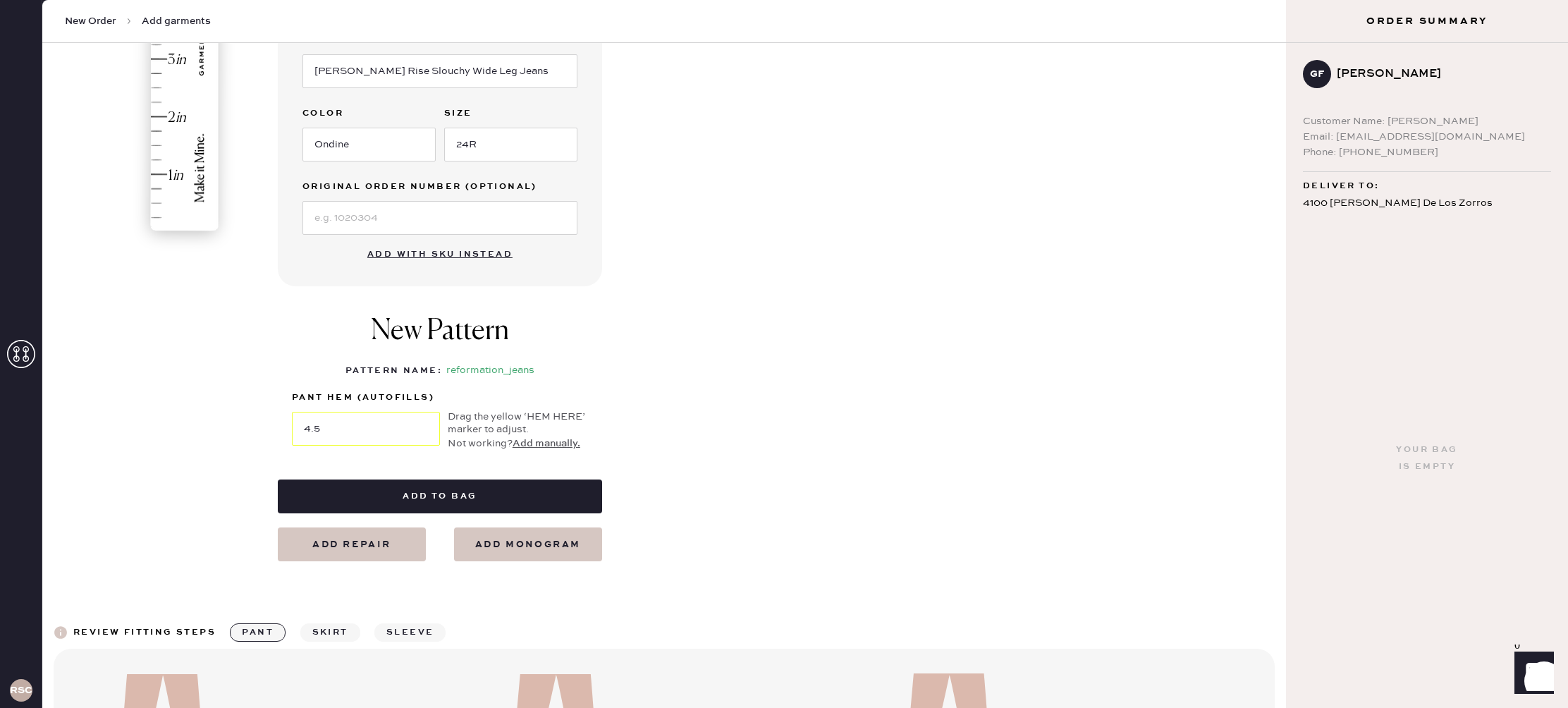
scroll to position [388, 0]
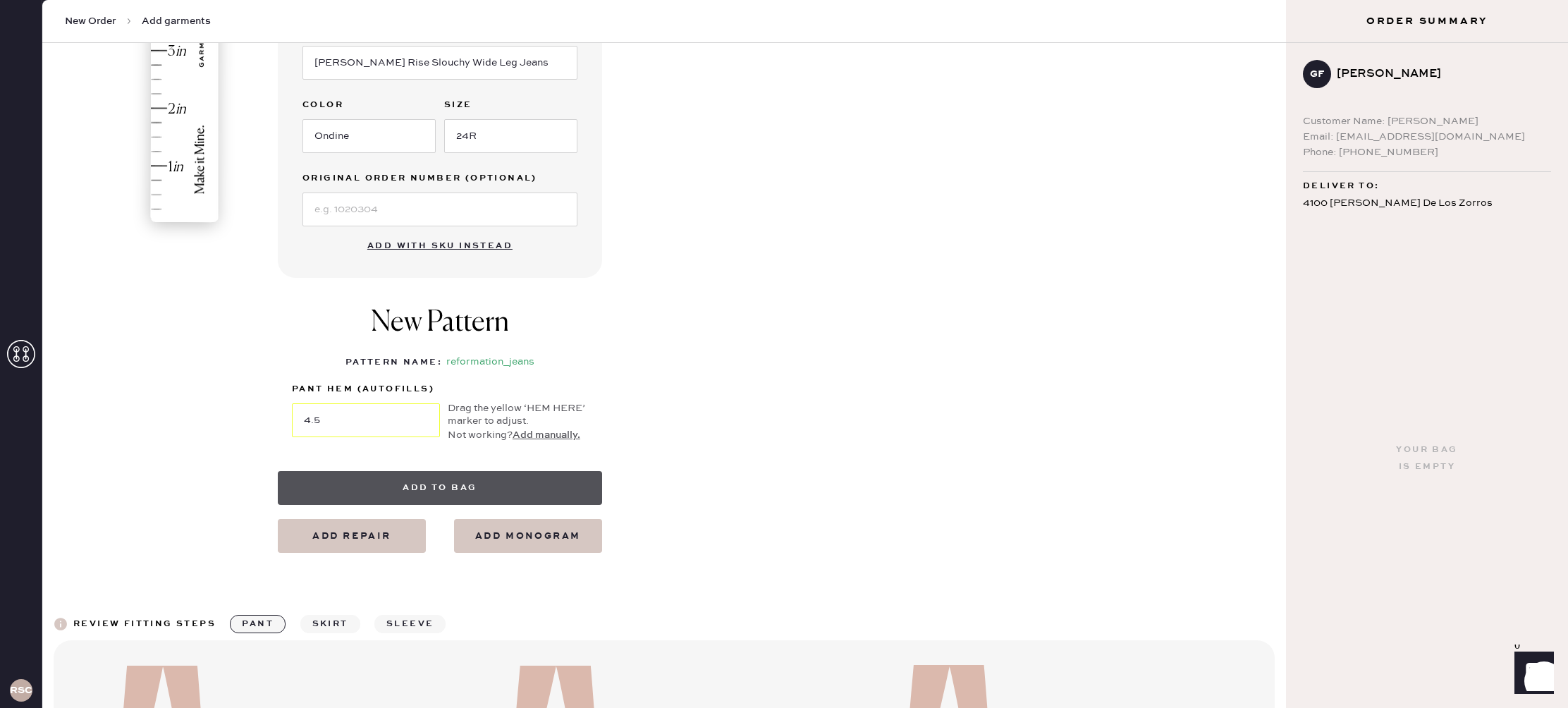
click at [515, 487] on button "Add to bag" at bounding box center [440, 487] width 324 height 34
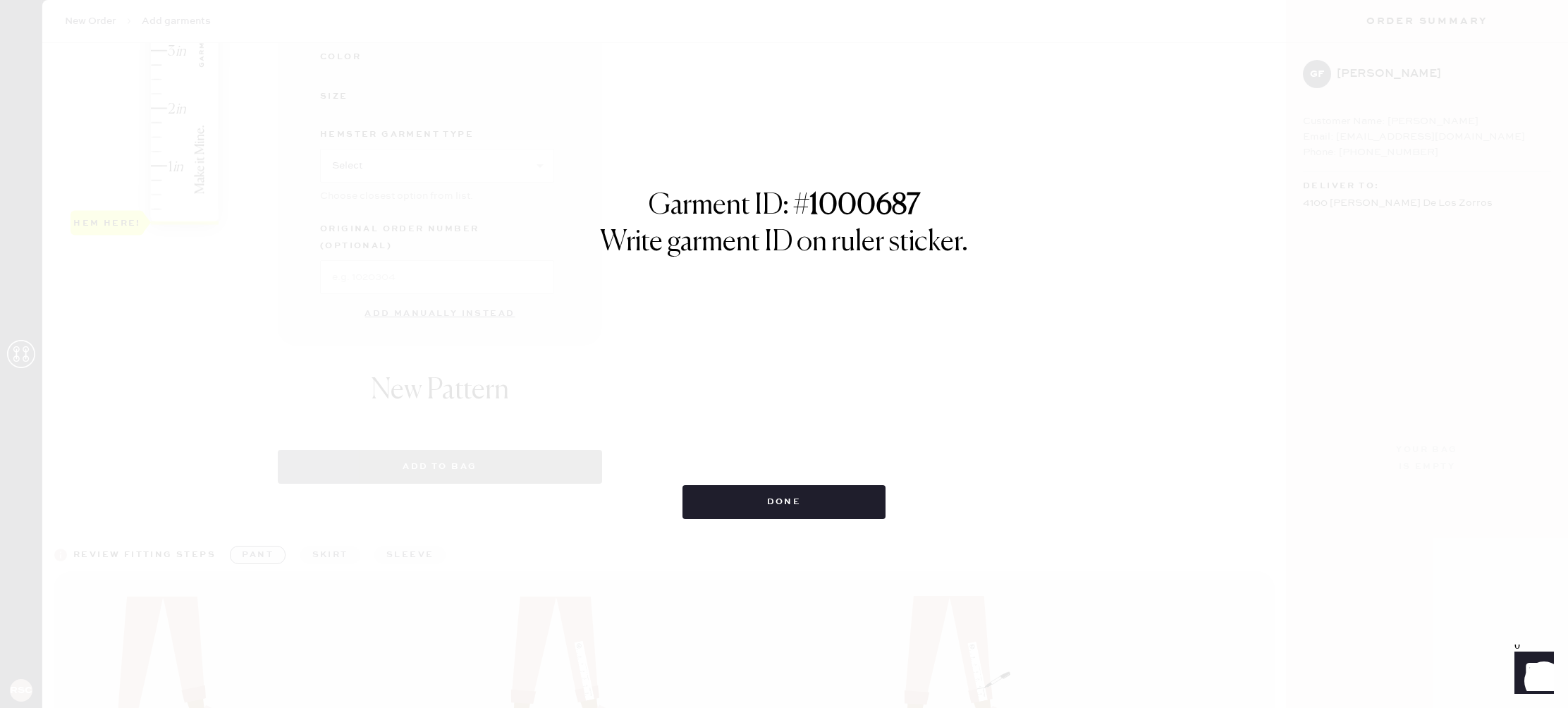
select select "2"
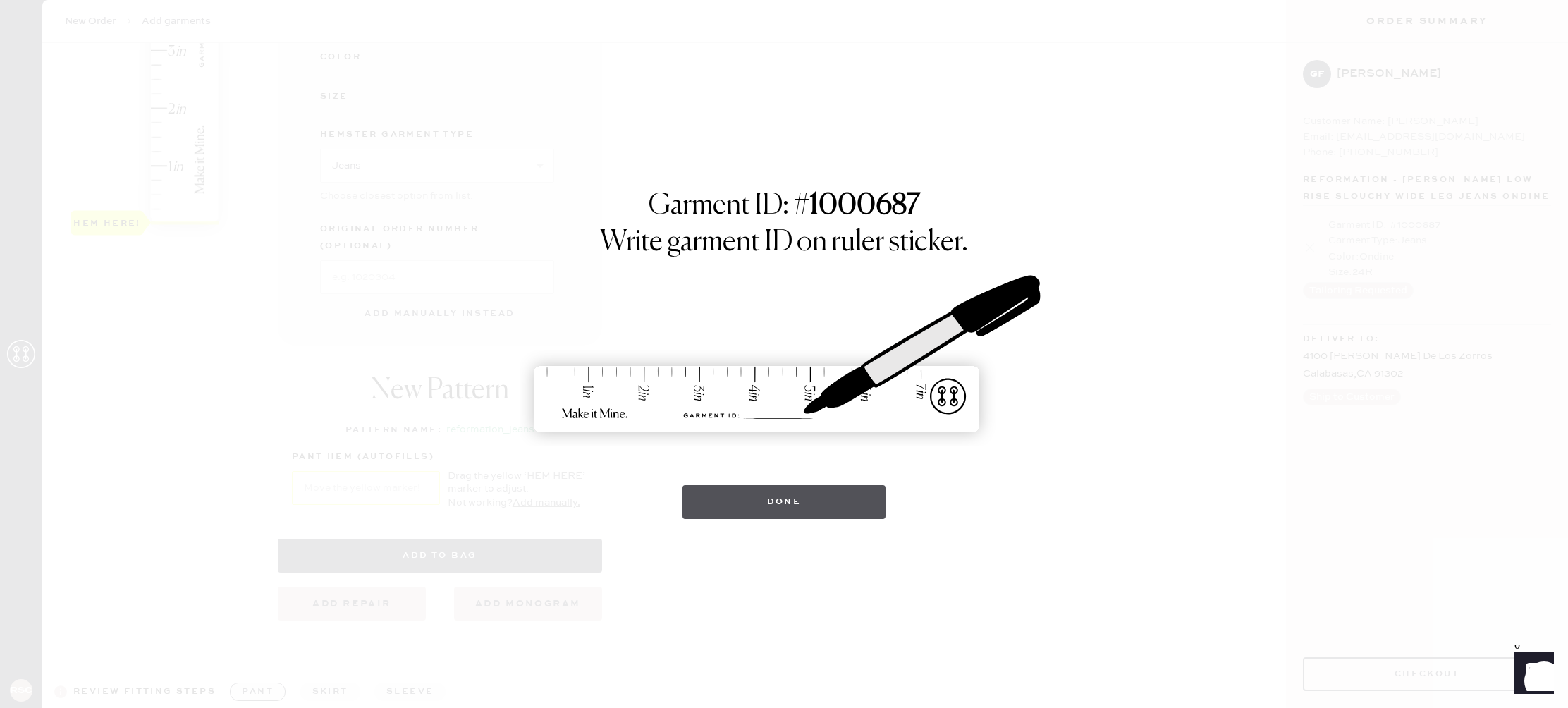
click at [809, 506] on button "Done" at bounding box center [784, 502] width 203 height 34
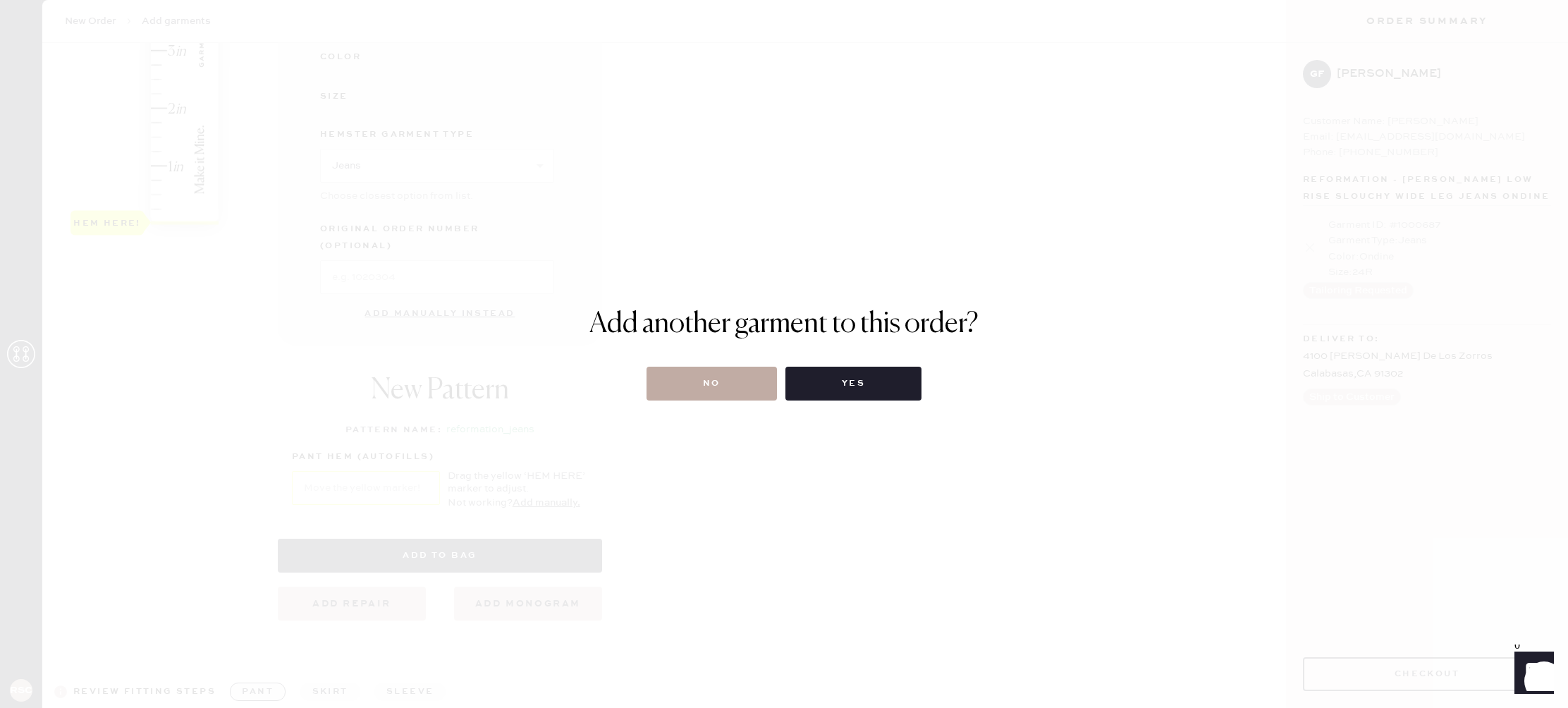
click at [743, 380] on button "No" at bounding box center [712, 383] width 131 height 34
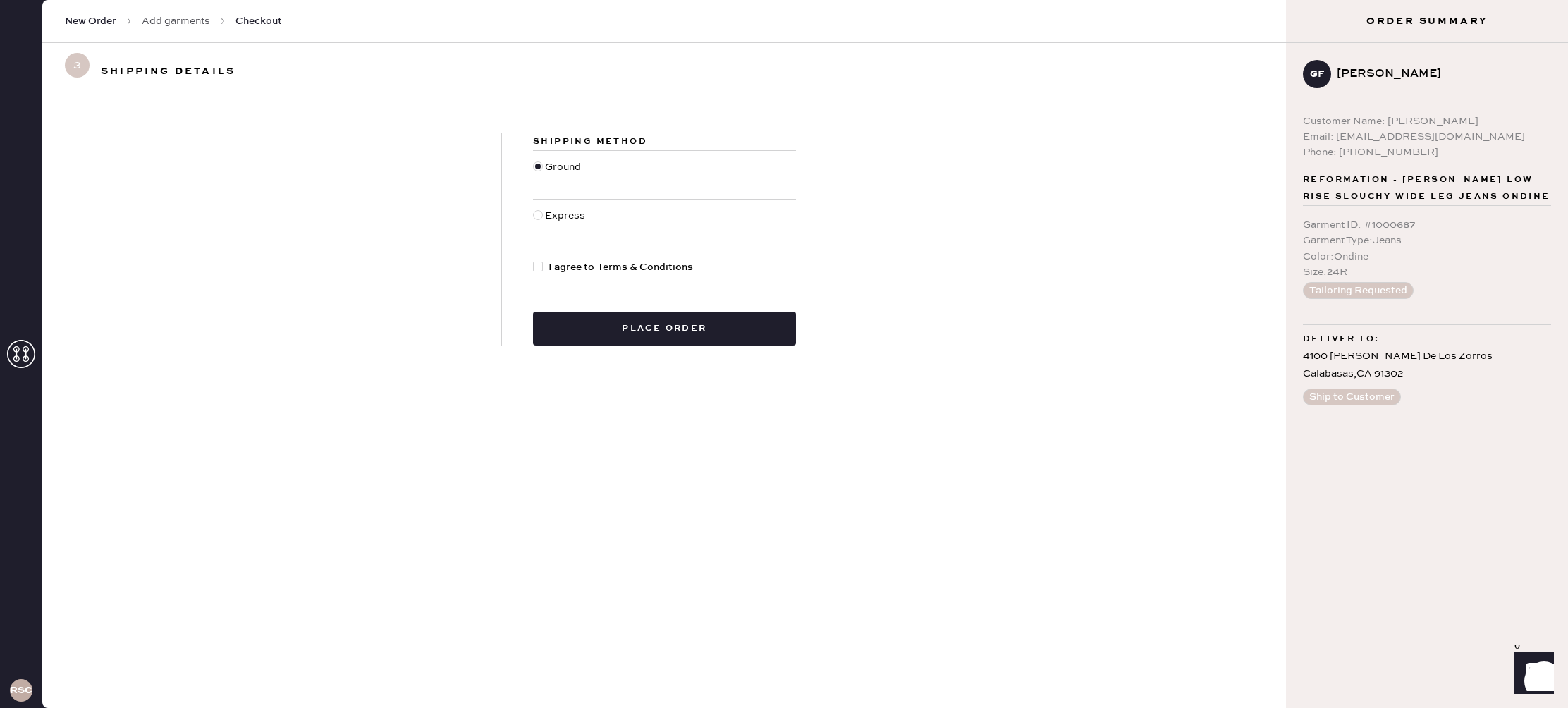
click at [532, 261] on div "Shipping Method Ground Express I agree to Terms & Conditions Place order" at bounding box center [664, 239] width 325 height 212
click at [535, 264] on div at bounding box center [538, 266] width 10 height 10
click at [534, 261] on input "I agree to Terms & Conditions" at bounding box center [533, 260] width 1 height 1
checkbox input "true"
click at [591, 338] on button "Place order" at bounding box center [664, 328] width 263 height 34
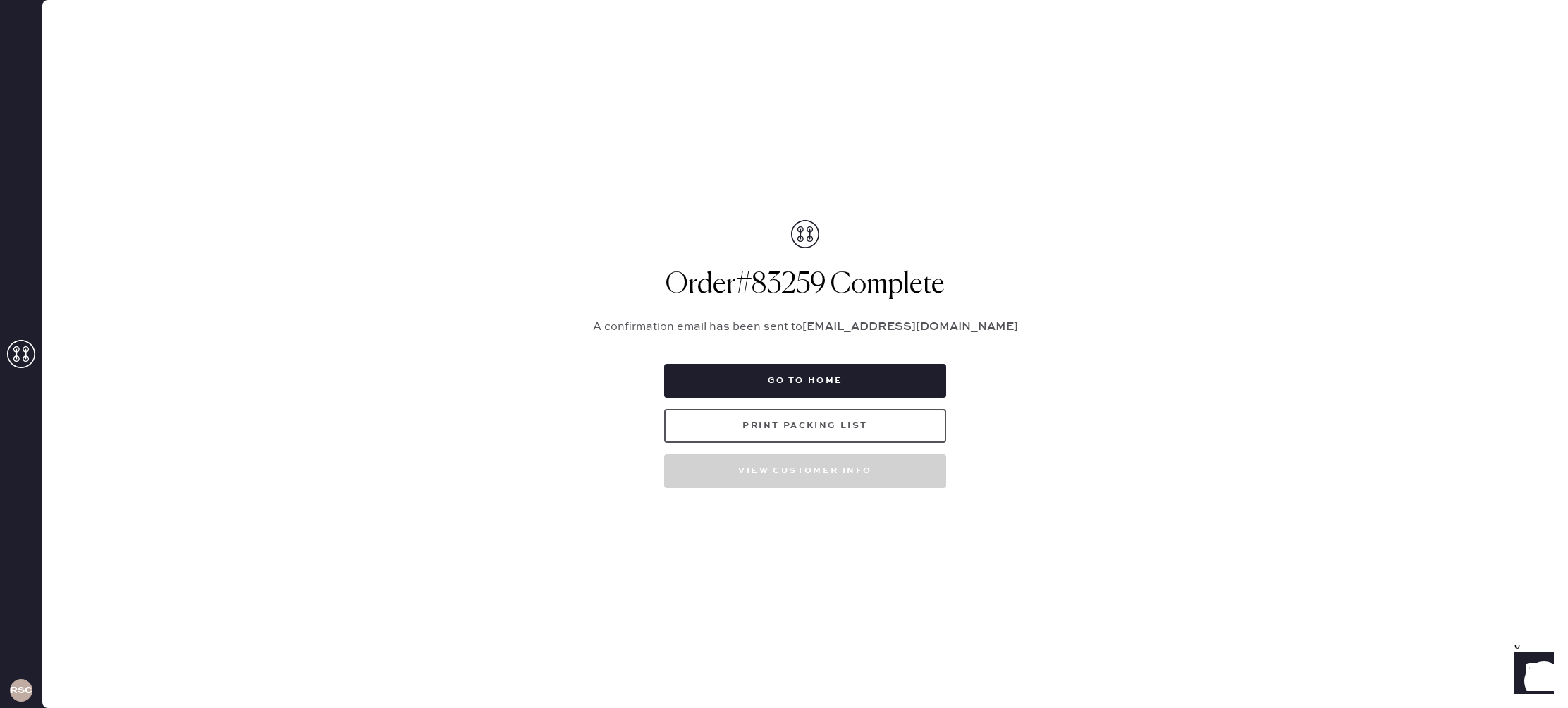
click at [826, 420] on button "Print Packing List" at bounding box center [805, 425] width 282 height 34
click at [847, 383] on button "Go to home" at bounding box center [805, 380] width 282 height 34
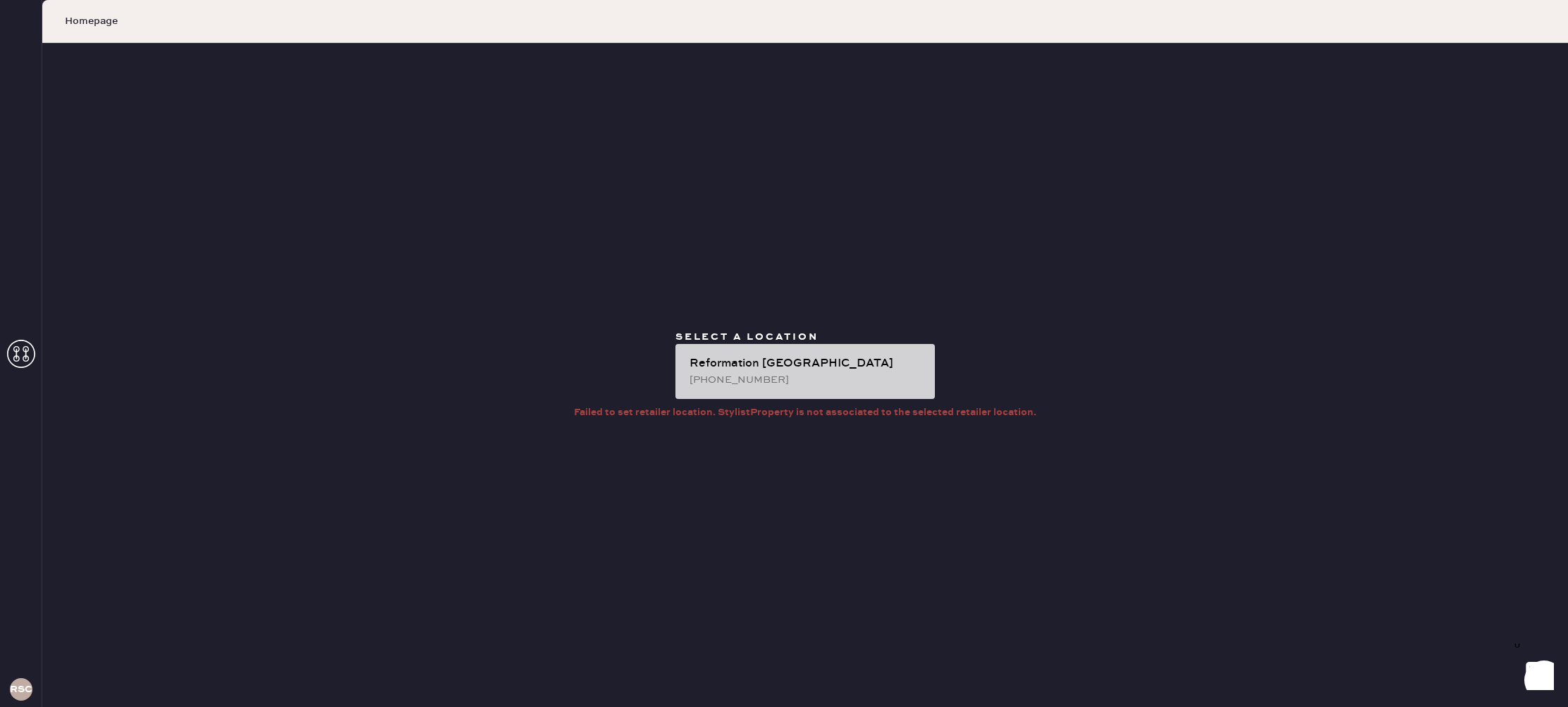
click at [827, 374] on div "[PHONE_NUMBER]" at bounding box center [806, 380] width 234 height 16
click at [768, 351] on div "Reformation [GEOGRAPHIC_DATA] [PHONE_NUMBER]" at bounding box center [805, 371] width 260 height 55
click at [790, 359] on div "Reformation [GEOGRAPHIC_DATA]" at bounding box center [806, 364] width 234 height 17
click at [851, 367] on div "Reformation [GEOGRAPHIC_DATA]" at bounding box center [806, 364] width 234 height 17
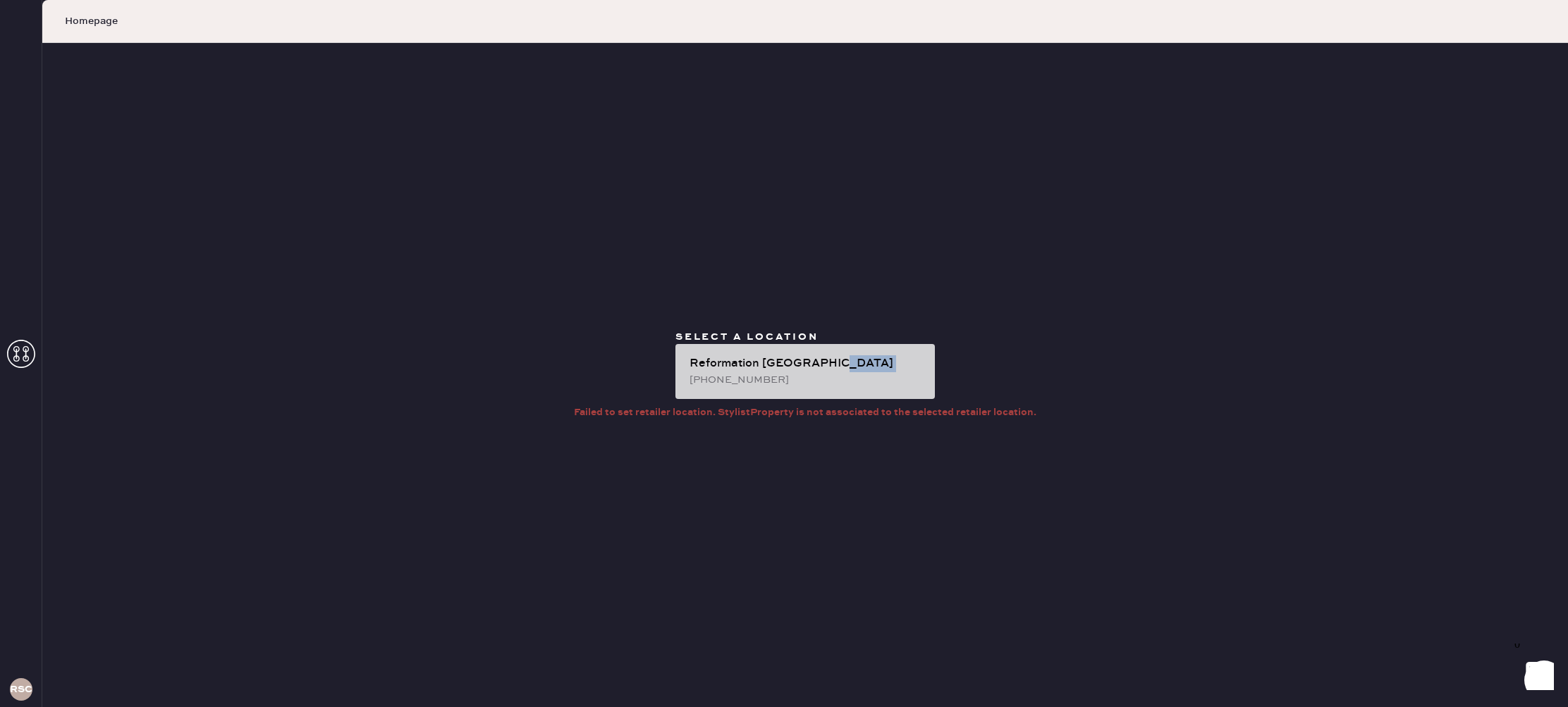
click at [851, 367] on div "Reformation [GEOGRAPHIC_DATA]" at bounding box center [806, 364] width 234 height 17
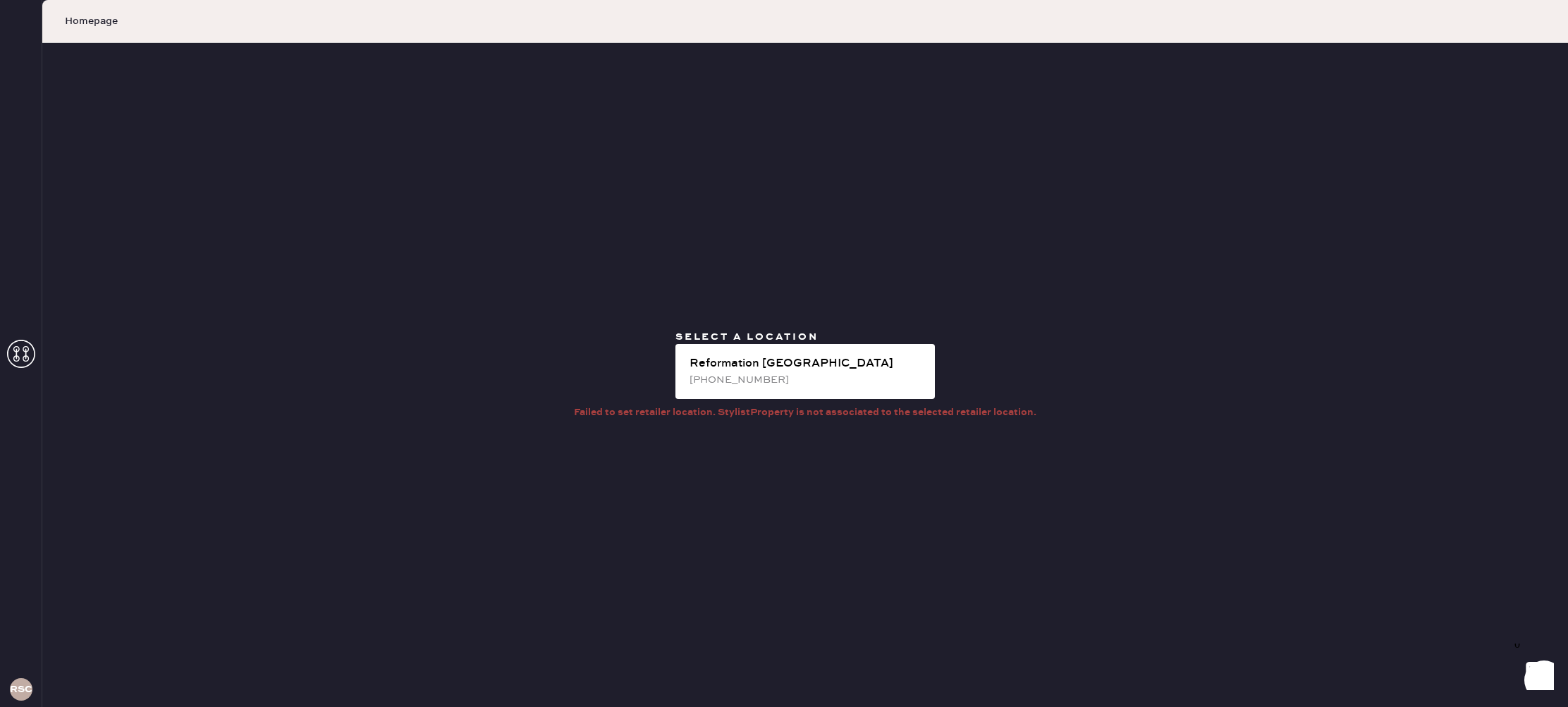
drag, startPoint x: 808, startPoint y: 337, endPoint x: 796, endPoint y: 330, distance: 13.9
click at [808, 337] on span "Select a location" at bounding box center [747, 337] width 143 height 13
click at [16, 352] on use at bounding box center [21, 354] width 29 height 29
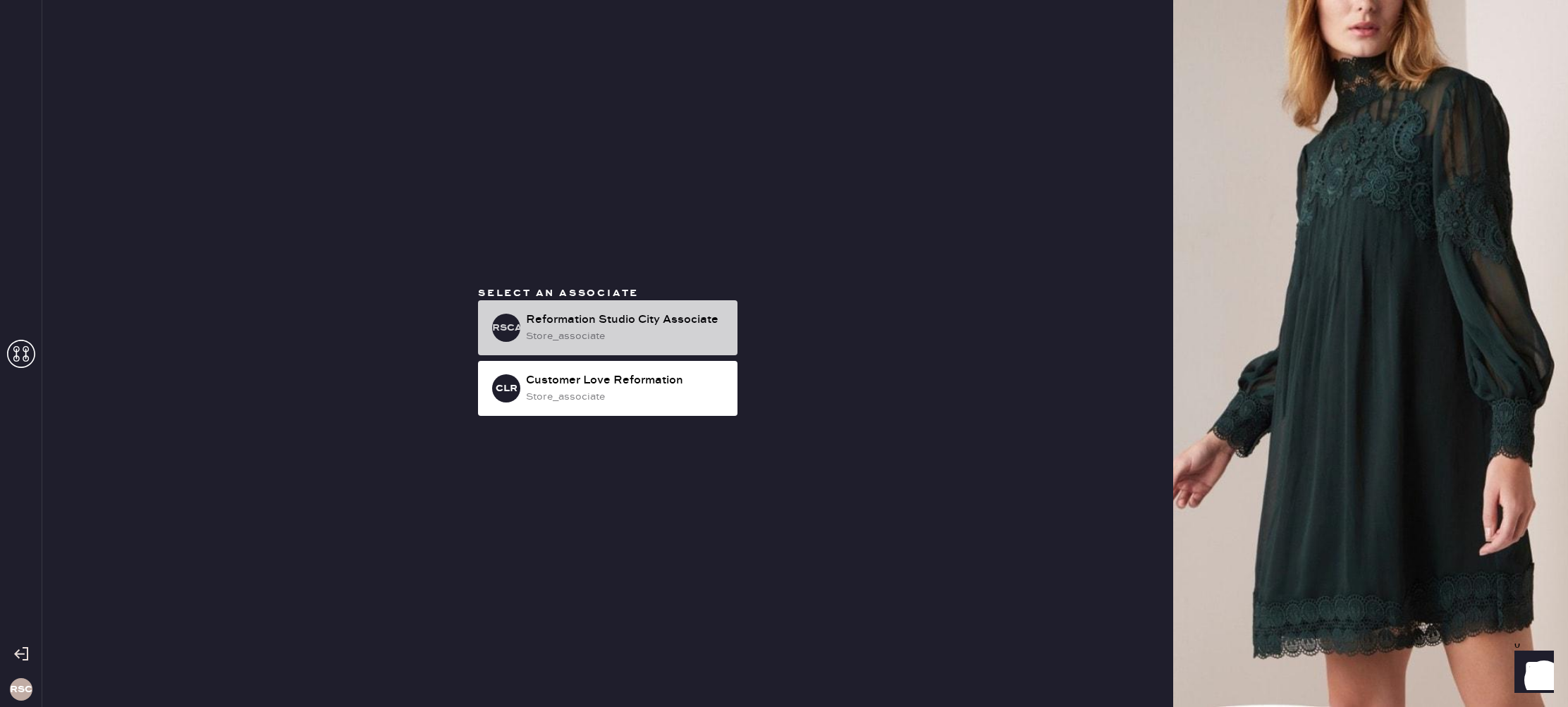
click at [605, 326] on div "Reformation Studio City Associate" at bounding box center [626, 320] width 201 height 17
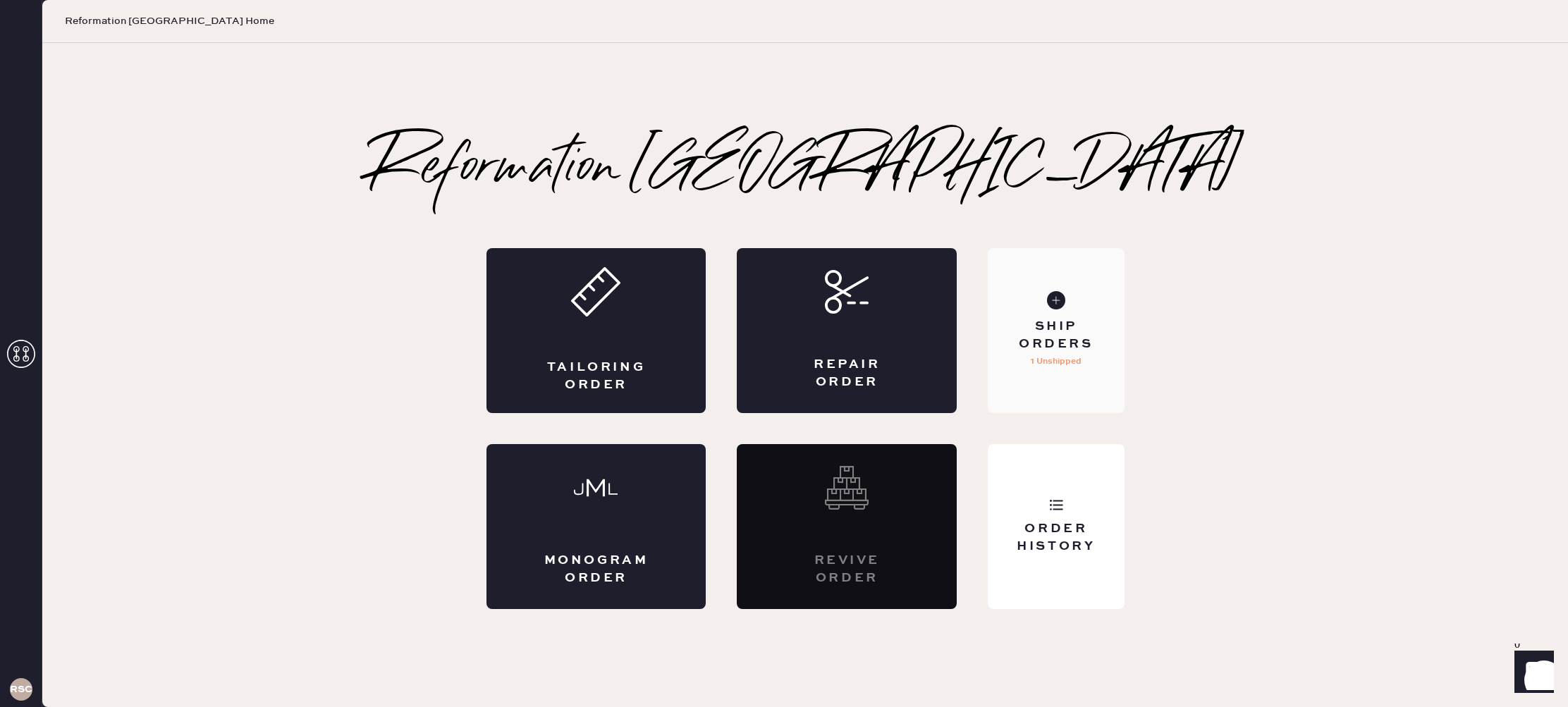
click at [1085, 322] on div "Ship Orders" at bounding box center [1056, 335] width 113 height 35
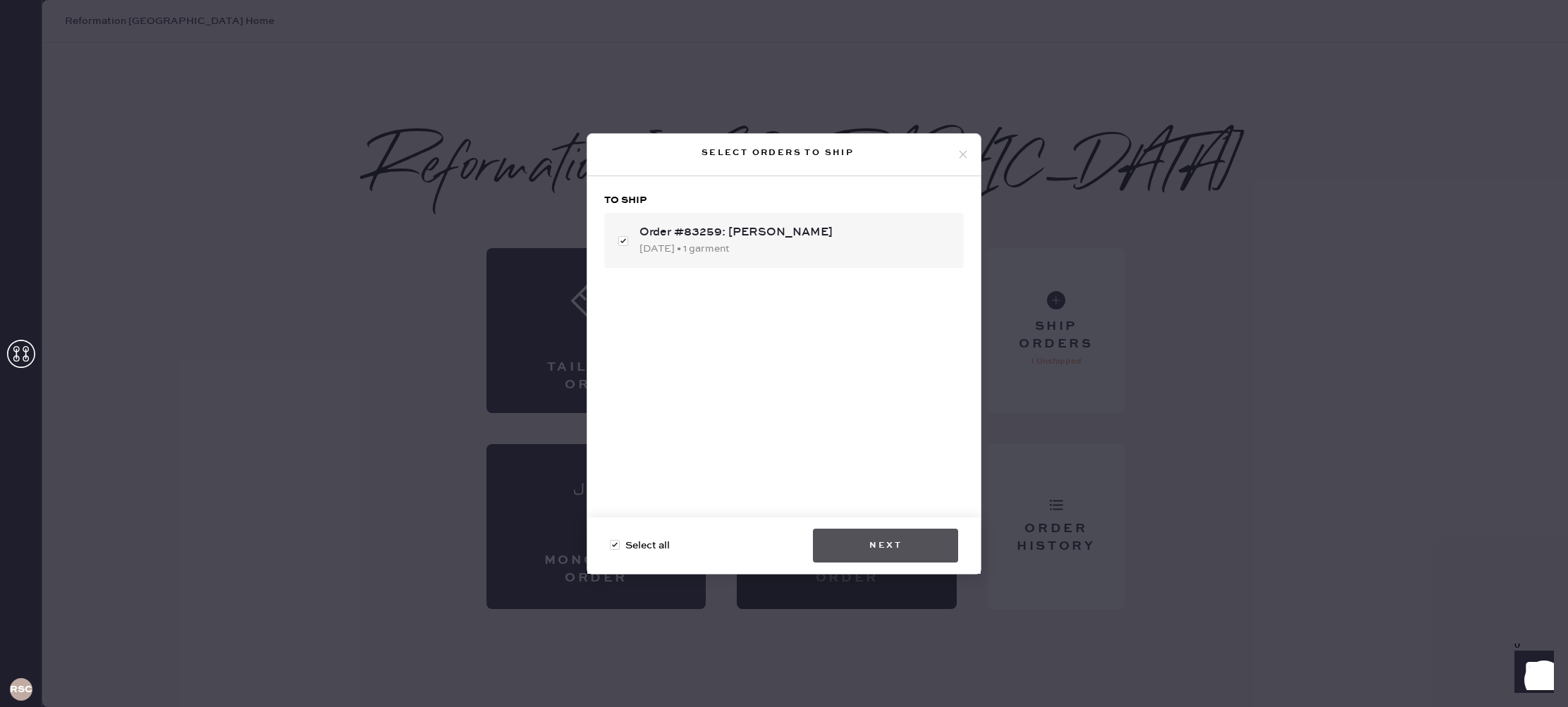
click at [856, 548] on button "Next" at bounding box center [885, 545] width 145 height 34
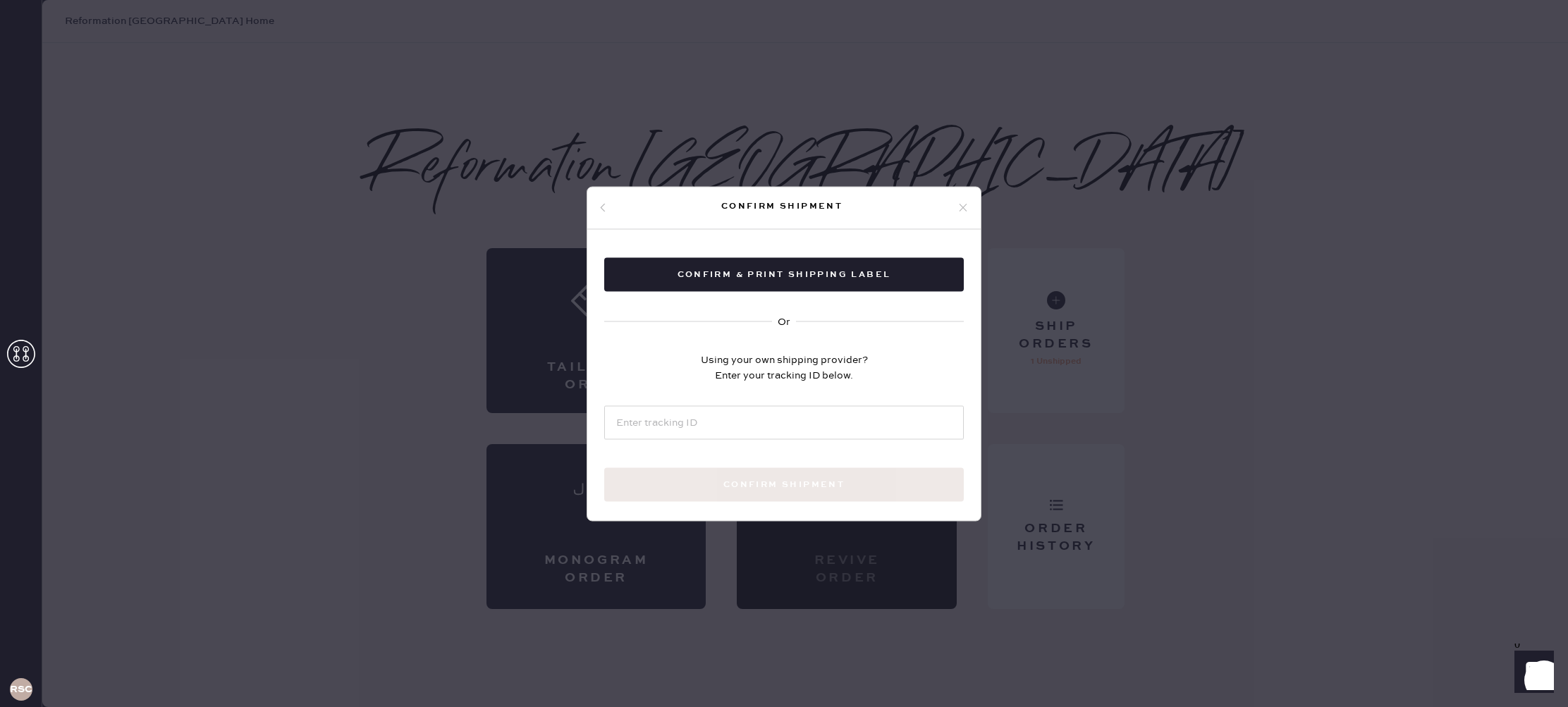
click at [962, 210] on icon at bounding box center [963, 208] width 13 height 13
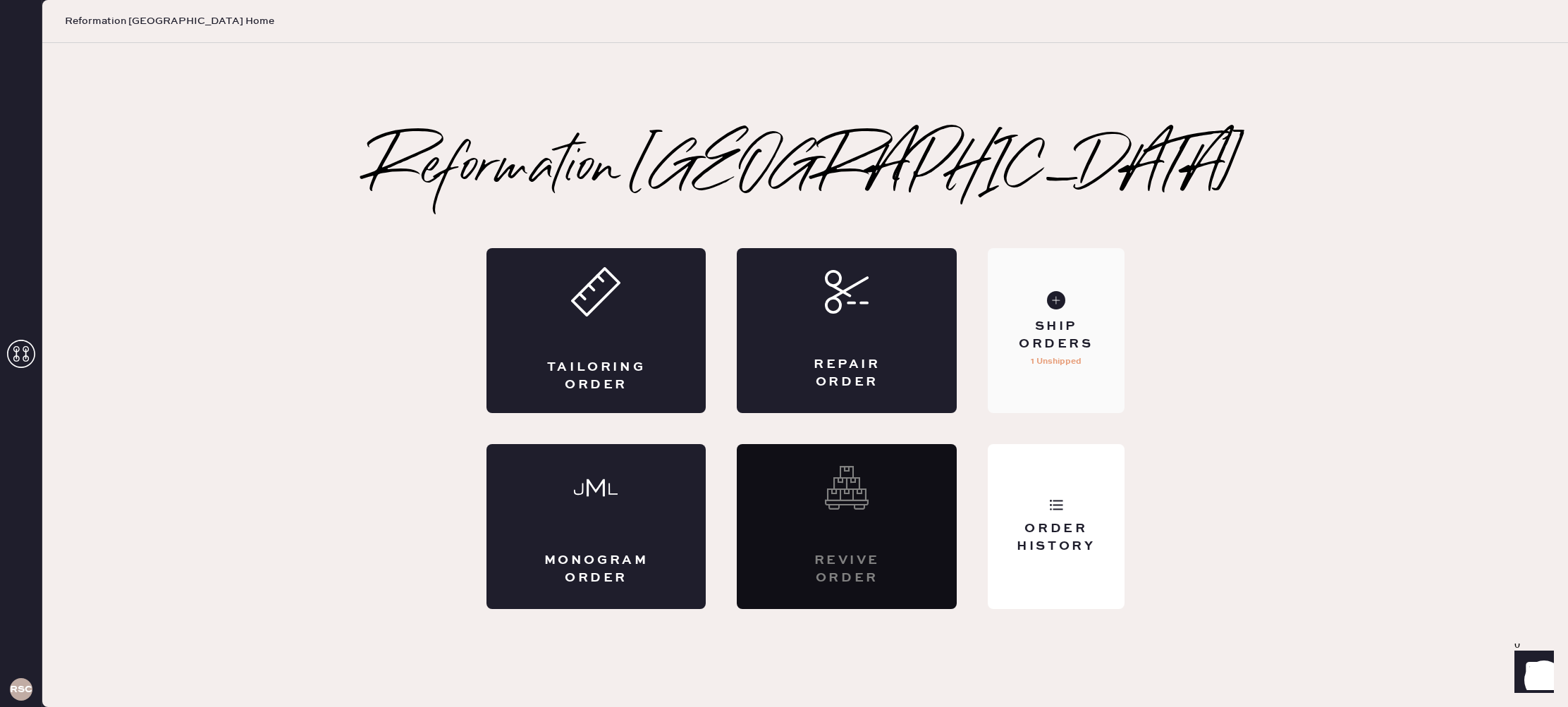
click at [1054, 368] on p "1 Unshipped" at bounding box center [1056, 362] width 51 height 17
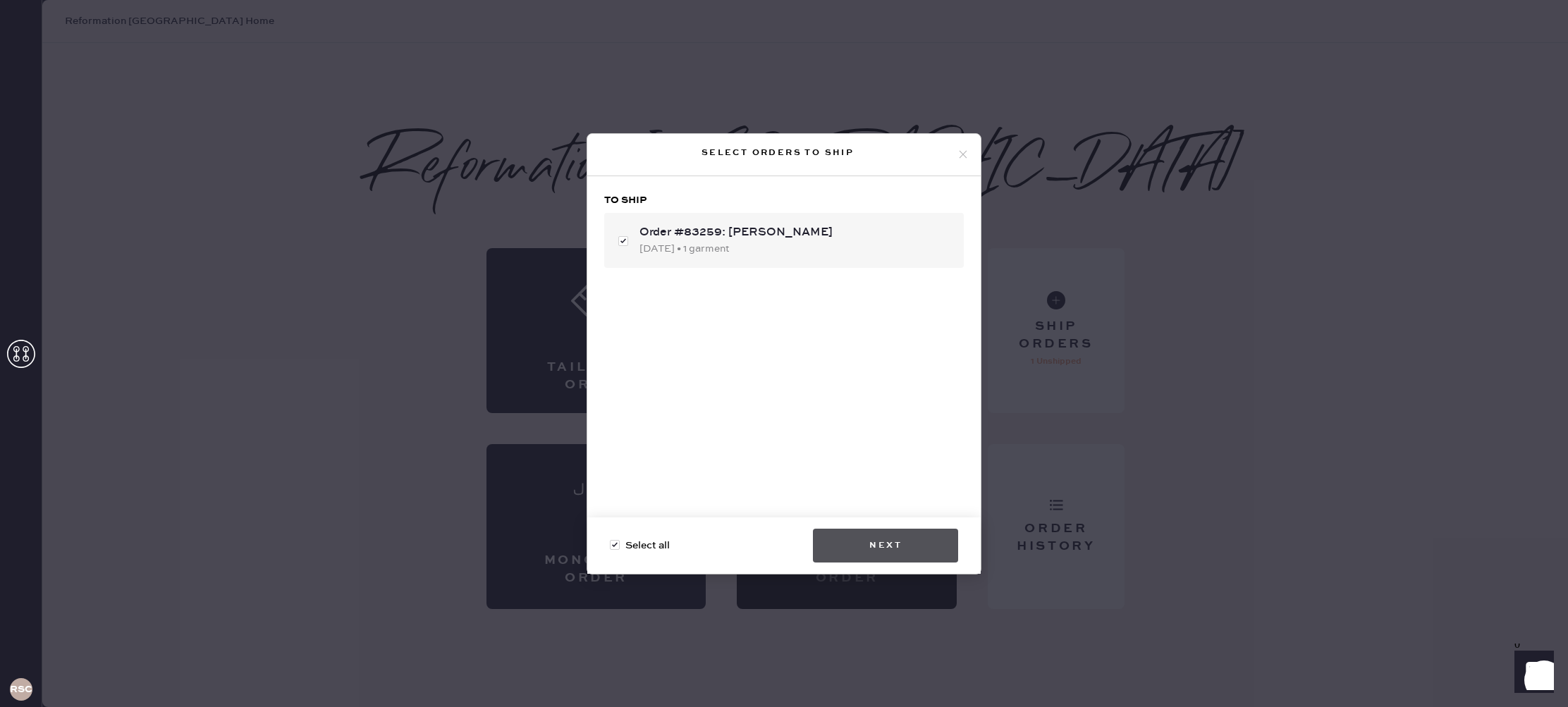
click at [915, 549] on button "Next" at bounding box center [885, 545] width 145 height 34
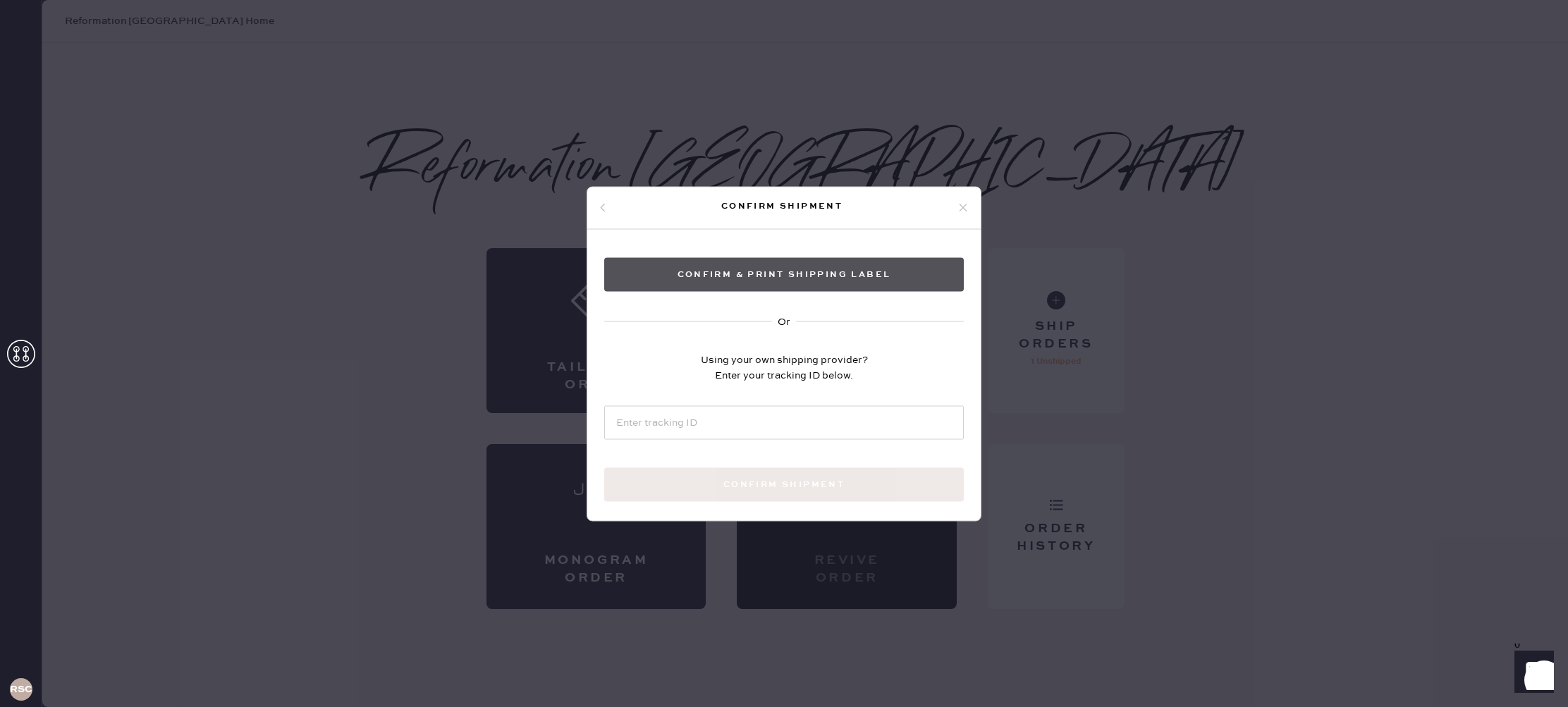
click at [828, 276] on button "Confirm & Print shipping label" at bounding box center [784, 274] width 360 height 34
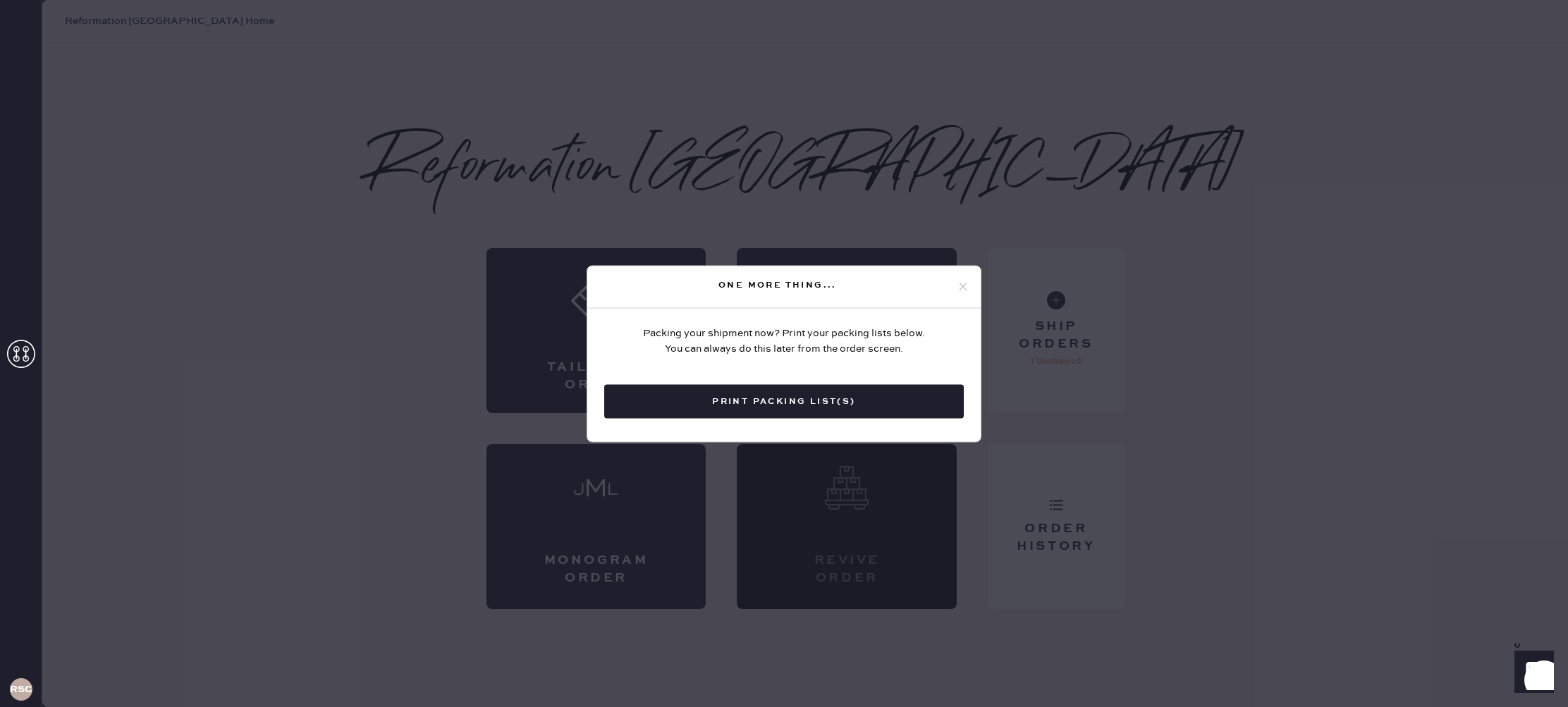
click at [958, 285] on icon at bounding box center [963, 287] width 13 height 13
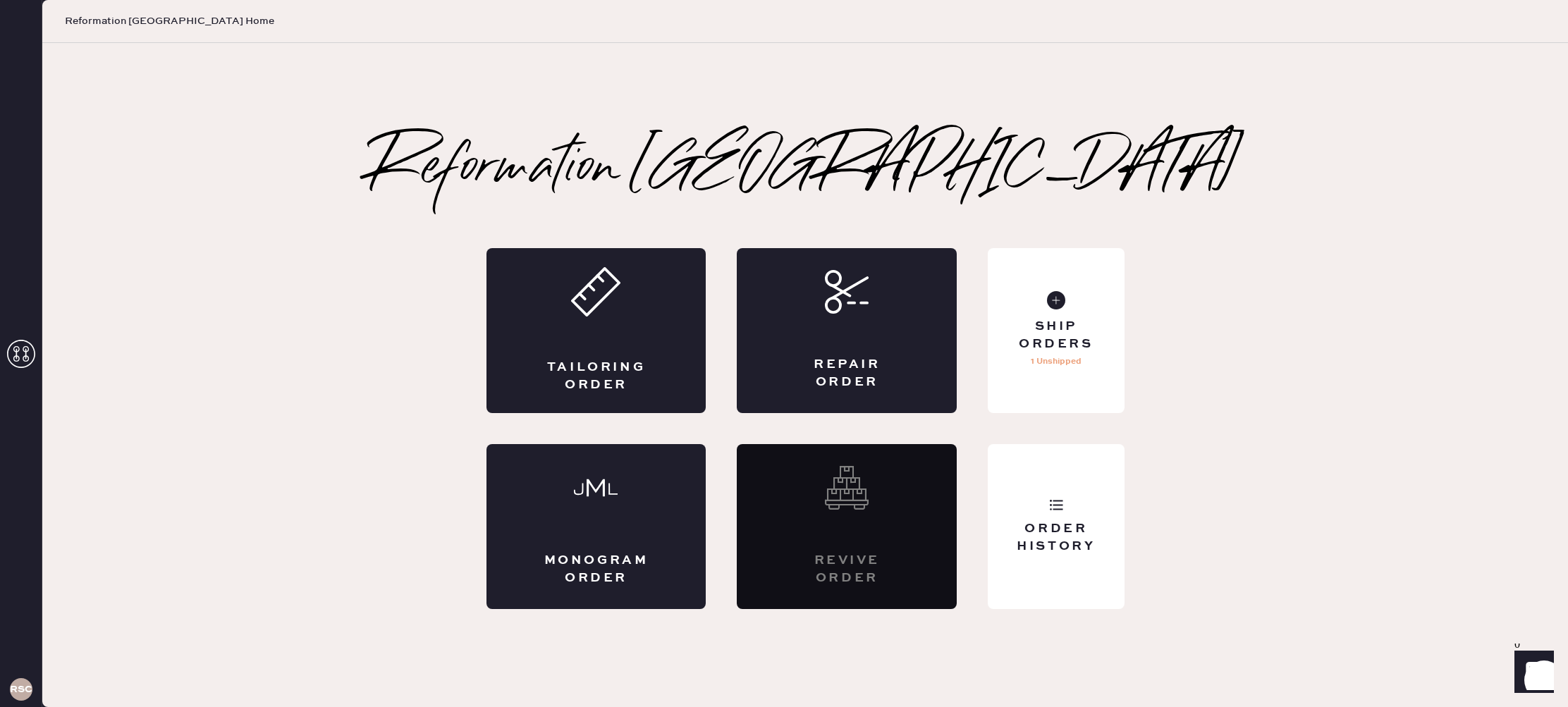
click at [1134, 344] on div "Reformation Studio City Shipment Summary Shipment #108309 Reformation Studio Ci…" at bounding box center [805, 375] width 929 height 468
click at [1038, 330] on div "Ship Orders" at bounding box center [1056, 335] width 113 height 35
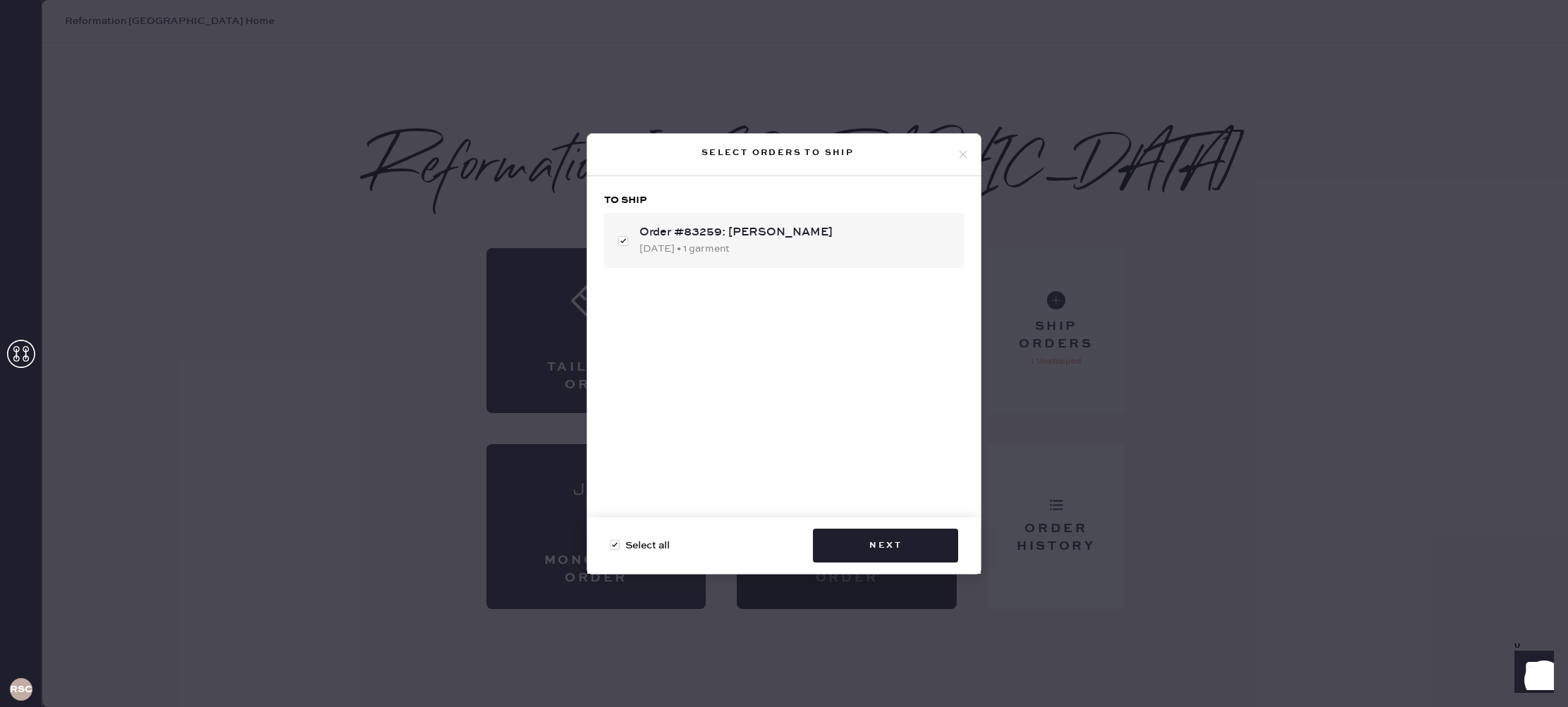
click at [1038, 330] on div "Select orders to ship To ship Order #83259: Gabrielle Fallas 10/03/2025 • 1 gar…" at bounding box center [784, 353] width 1568 height 707
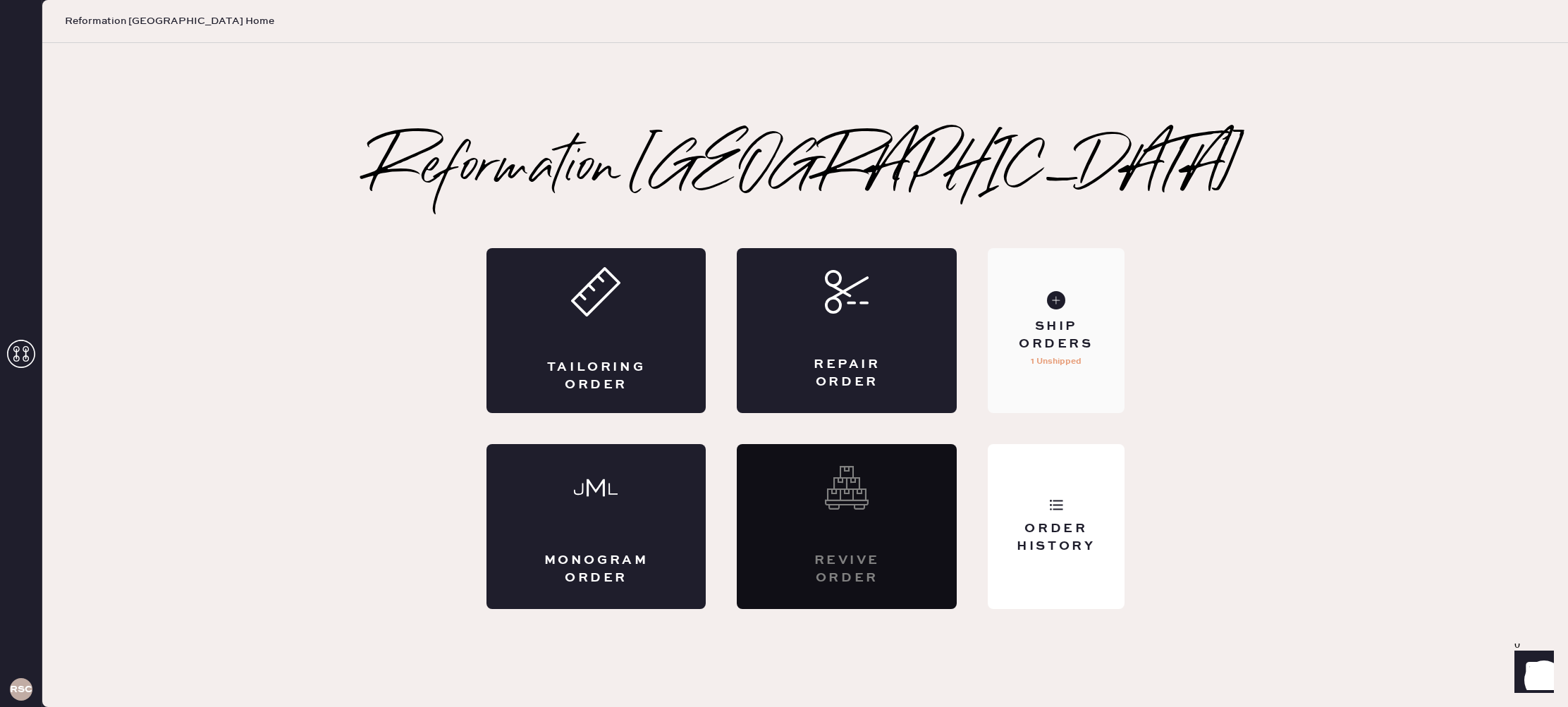
click at [1038, 330] on div "Ship Orders" at bounding box center [1056, 335] width 113 height 35
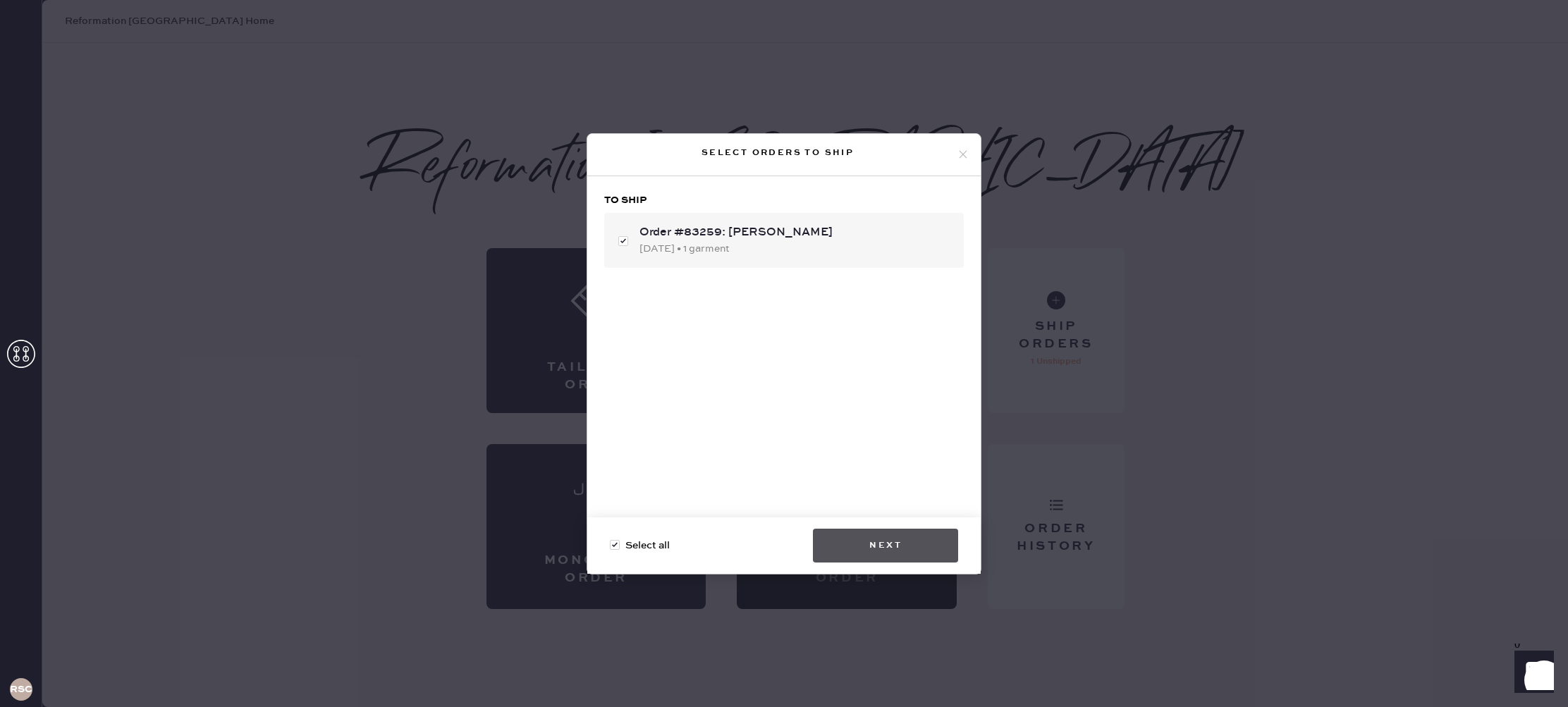
checkbox input "false"
click at [899, 537] on button "Next" at bounding box center [885, 545] width 145 height 34
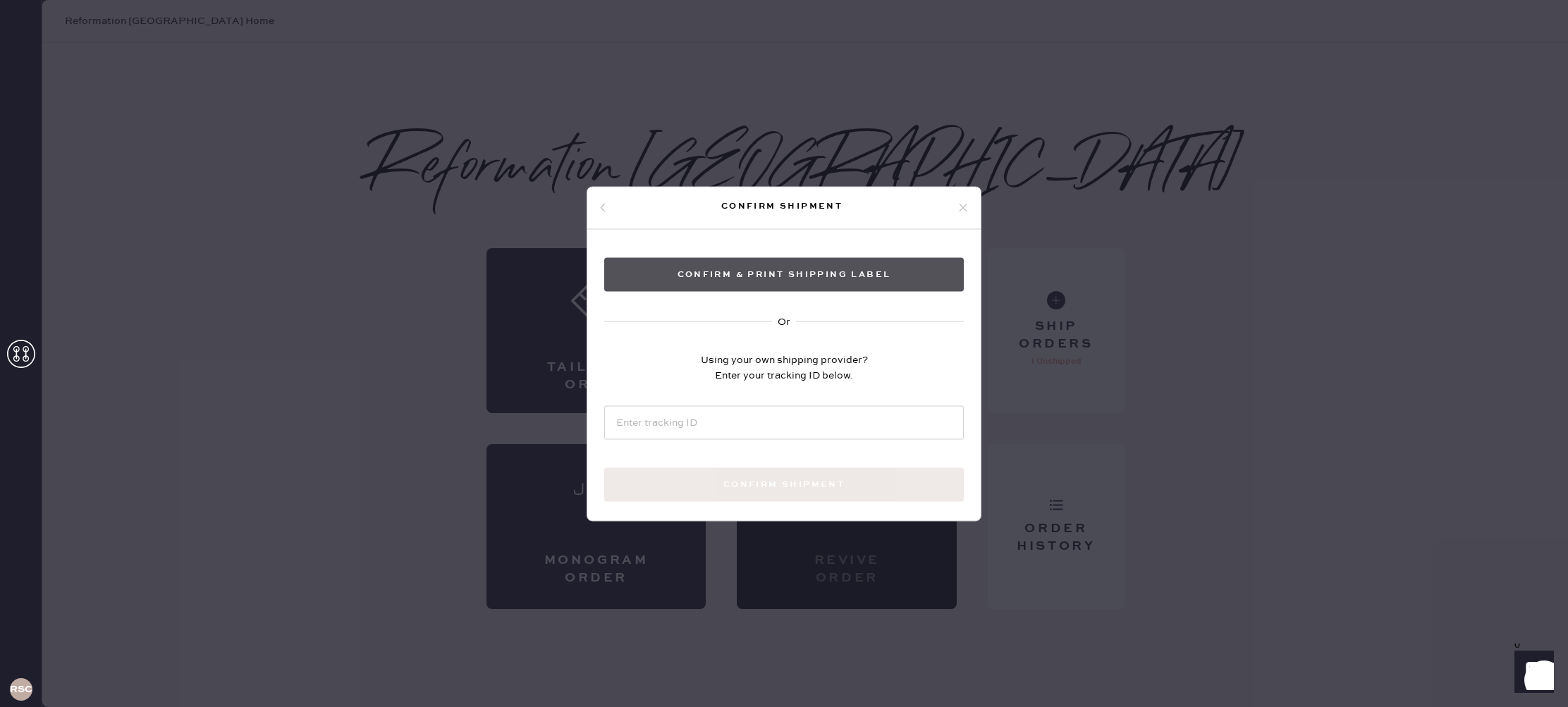
click at [848, 278] on button "Confirm & Print shipping label" at bounding box center [784, 274] width 360 height 34
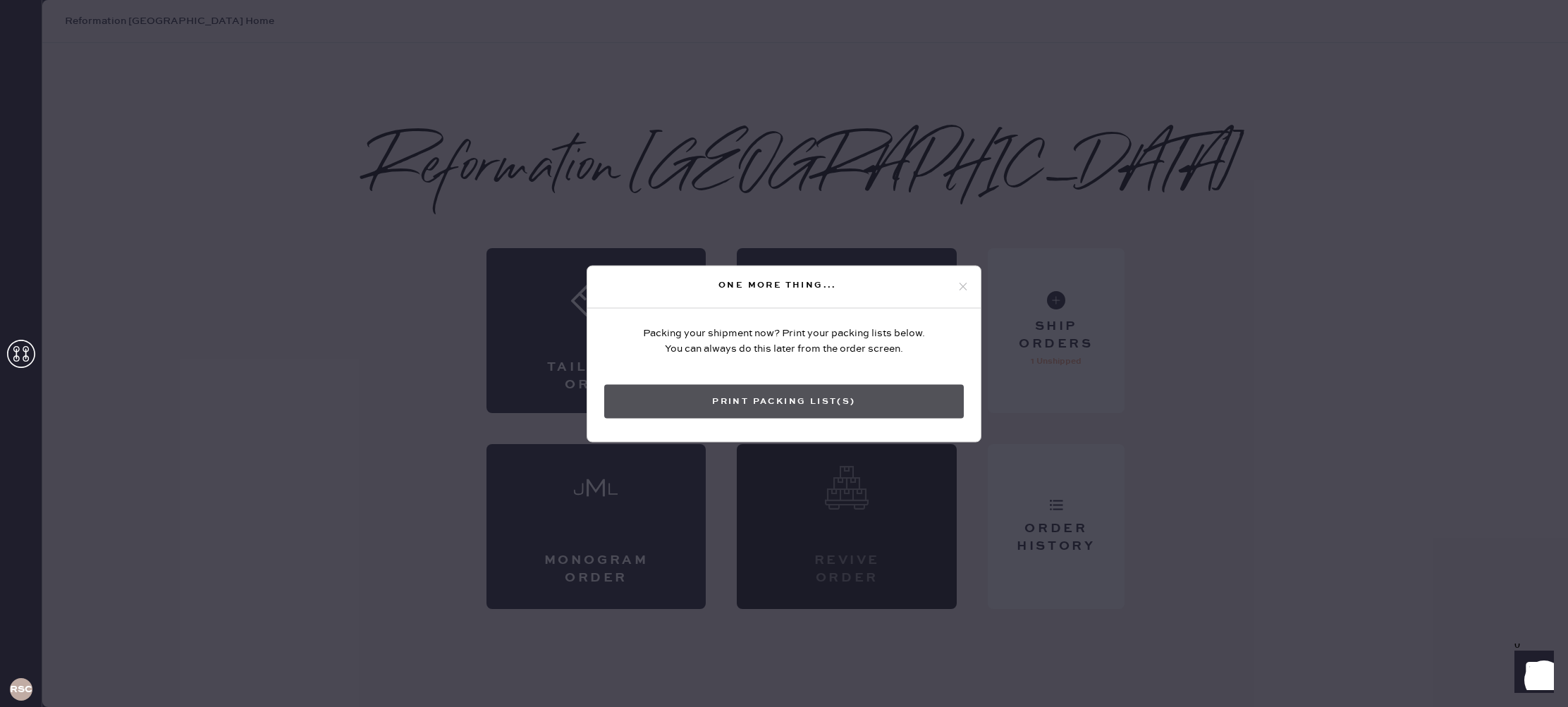
click at [901, 399] on button "Print Packing List(s)" at bounding box center [784, 400] width 360 height 34
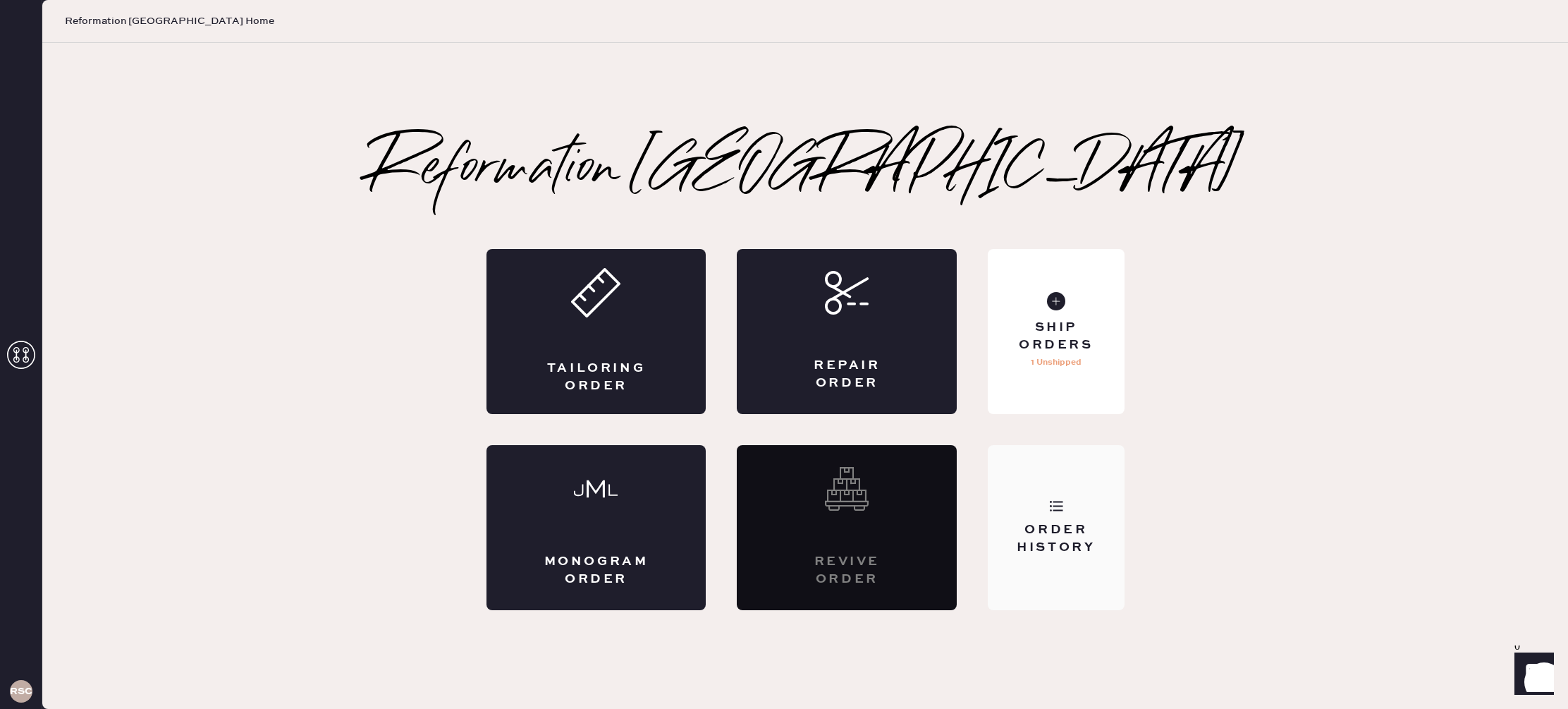
click at [1094, 508] on div "Order History" at bounding box center [1056, 527] width 136 height 165
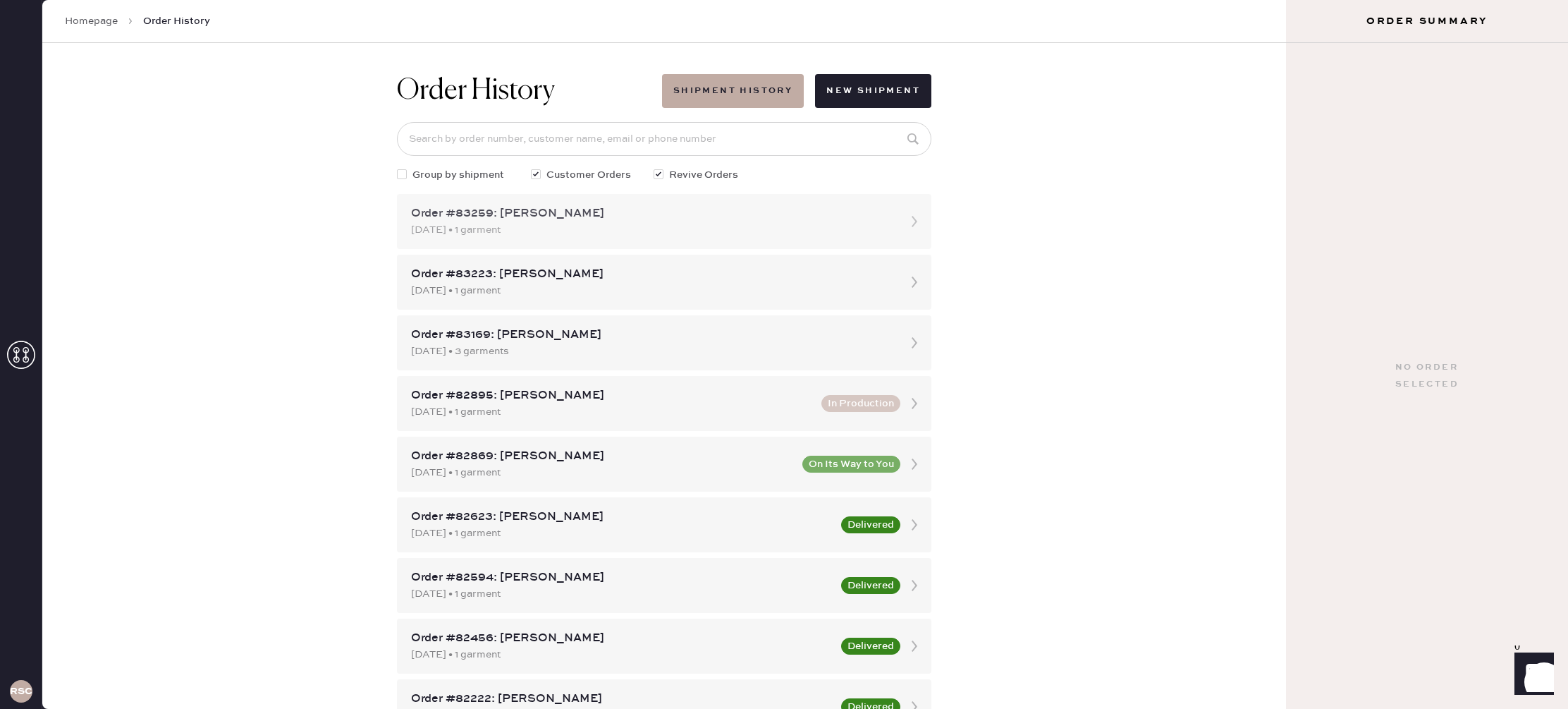
click at [840, 216] on div "Order #83259: Gabrielle Fallas" at bounding box center [652, 213] width 481 height 17
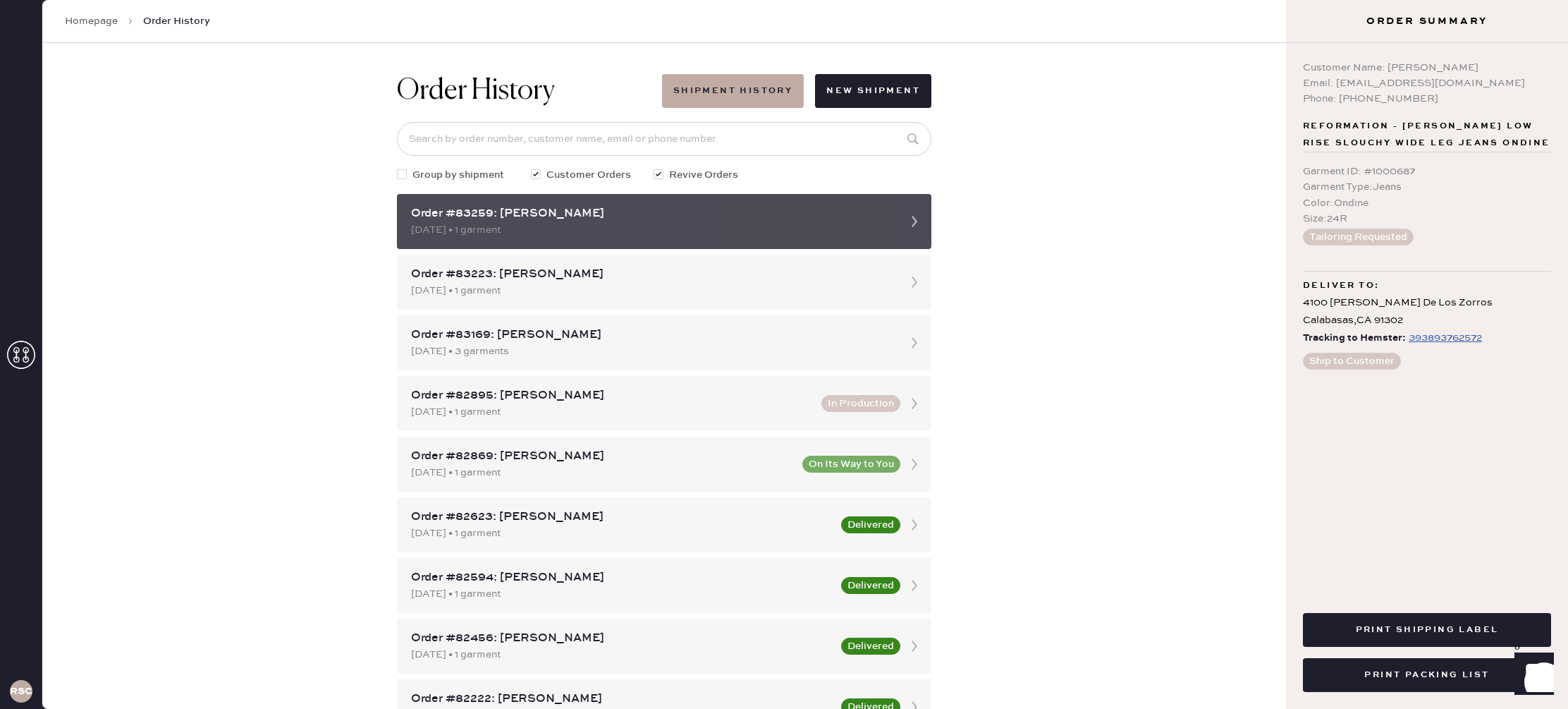
click at [854, 216] on div "Order #83259: Gabrielle Fallas" at bounding box center [652, 213] width 481 height 17
click at [854, 216] on div "Order #83259: Gabrielle Fallas" at bounding box center [652, 213] width 481 height 17
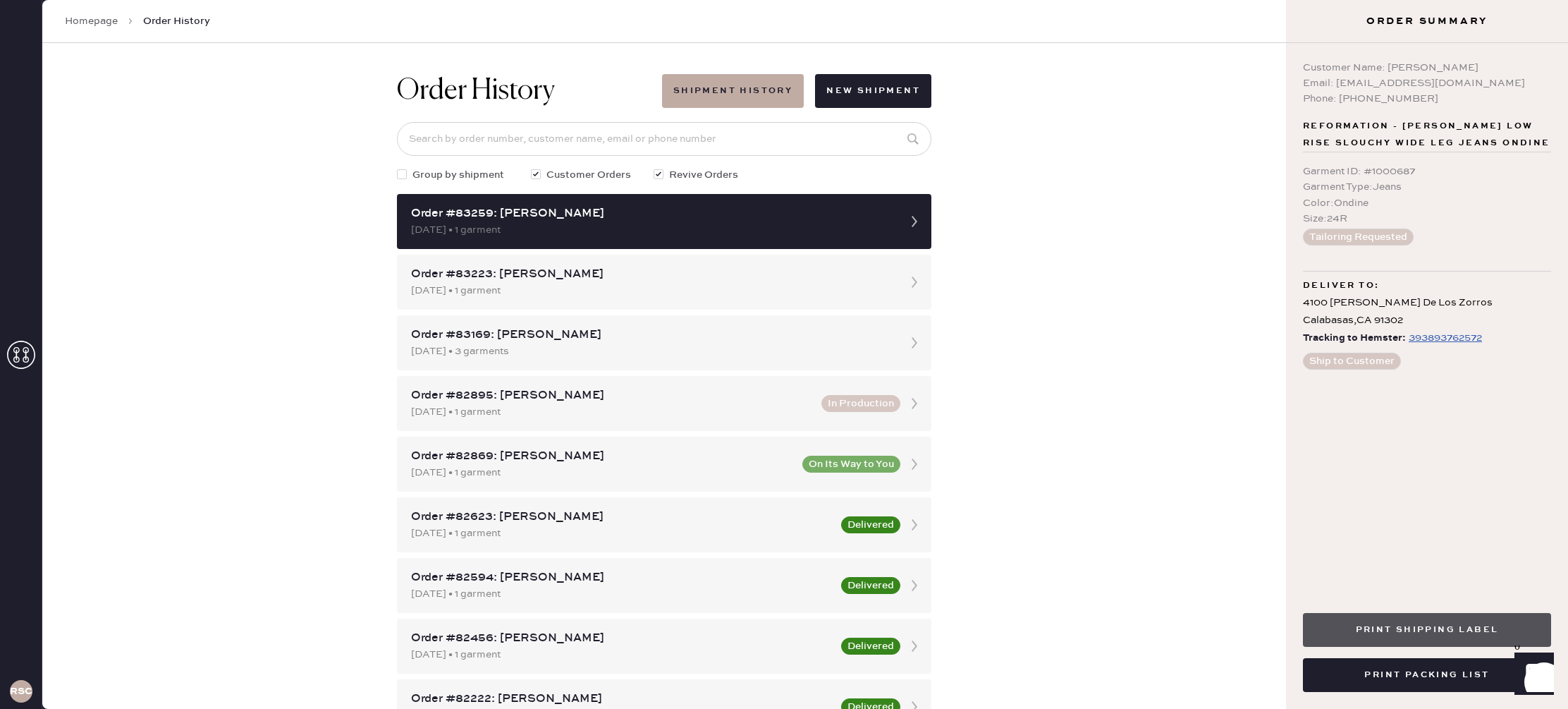
click at [1370, 623] on button "Print Shipping Label" at bounding box center [1427, 629] width 248 height 34
